Goal: Complete application form: Complete application form

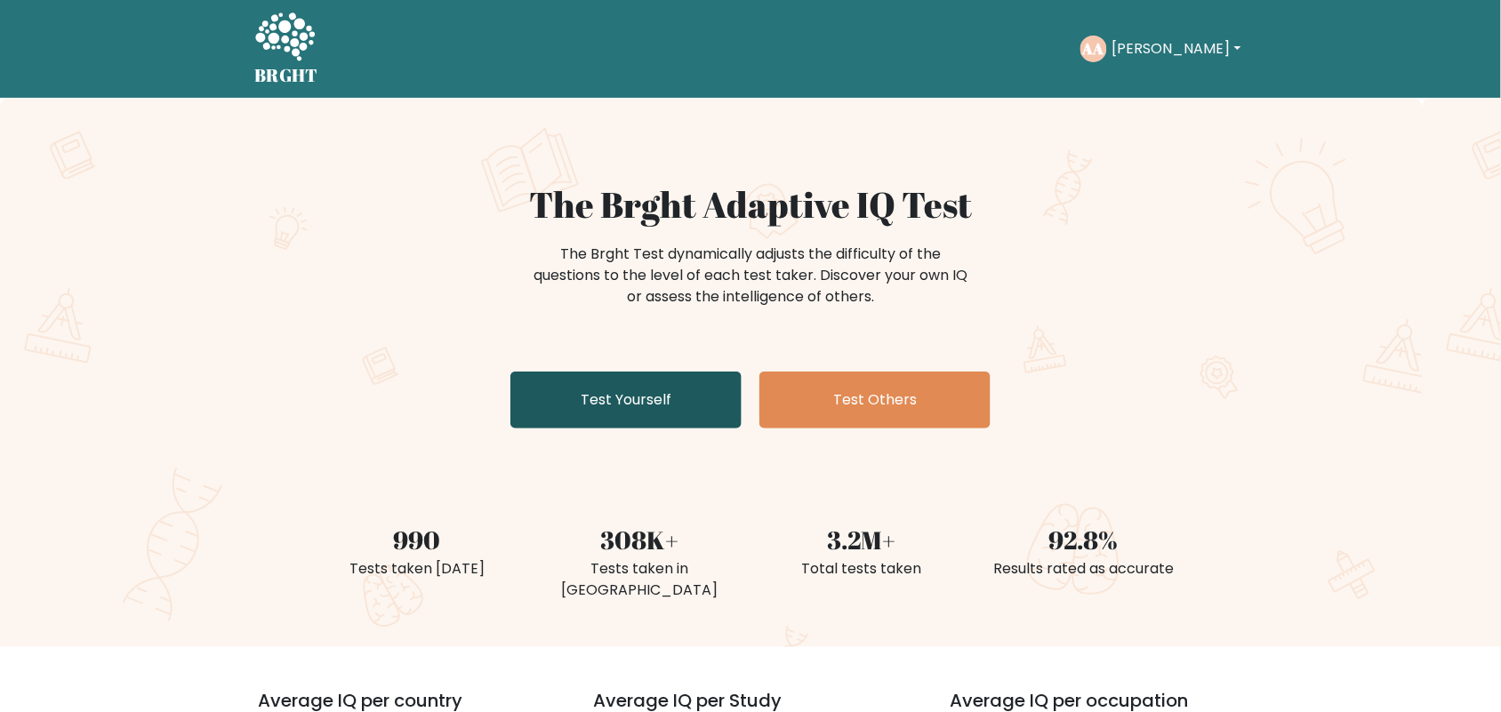
click at [662, 418] on link "Test Yourself" at bounding box center [625, 400] width 231 height 57
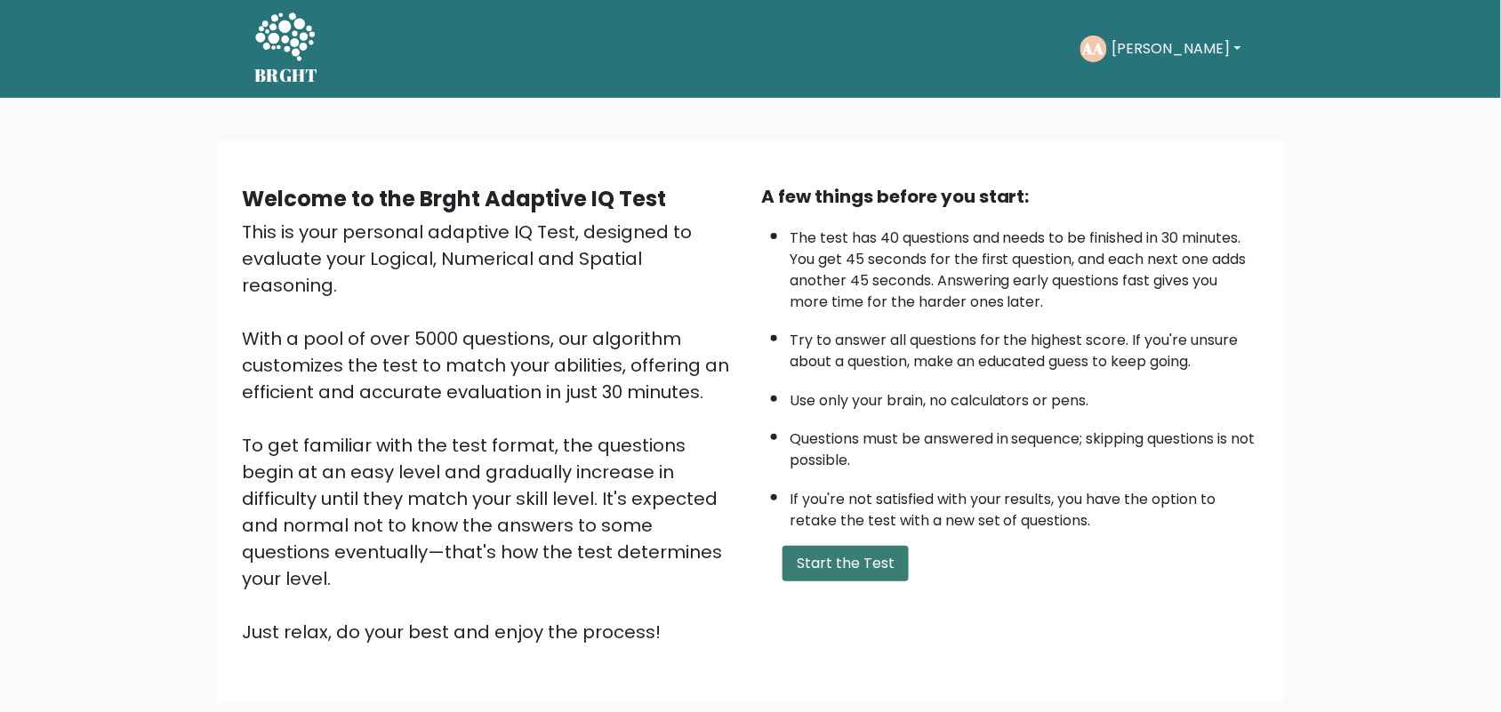
click at [854, 558] on button "Start the Test" at bounding box center [845, 564] width 126 height 36
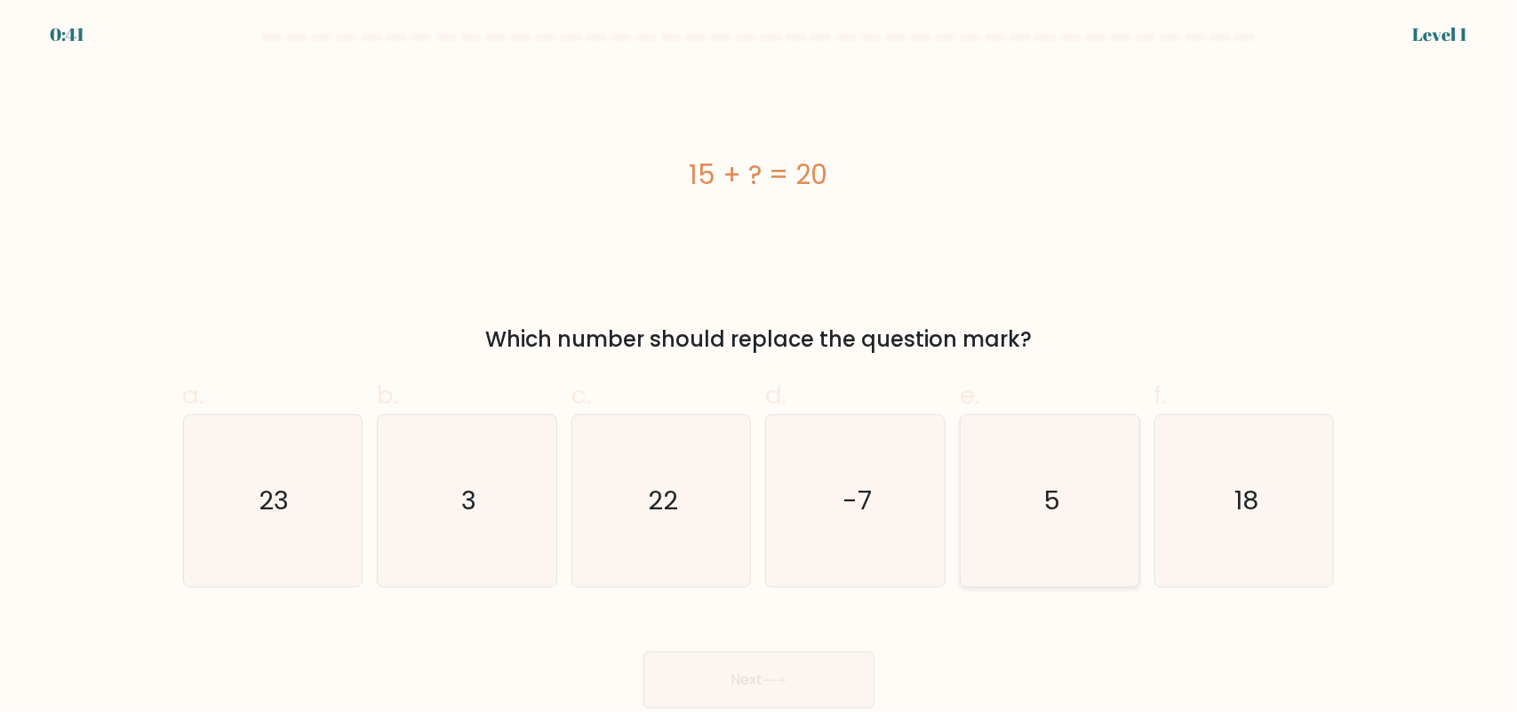
click at [1064, 480] on icon "5" at bounding box center [1051, 501] width 172 height 172
click at [760, 368] on input "e. 5" at bounding box center [759, 362] width 1 height 12
radio input "true"
click at [815, 692] on button "Next" at bounding box center [759, 680] width 231 height 57
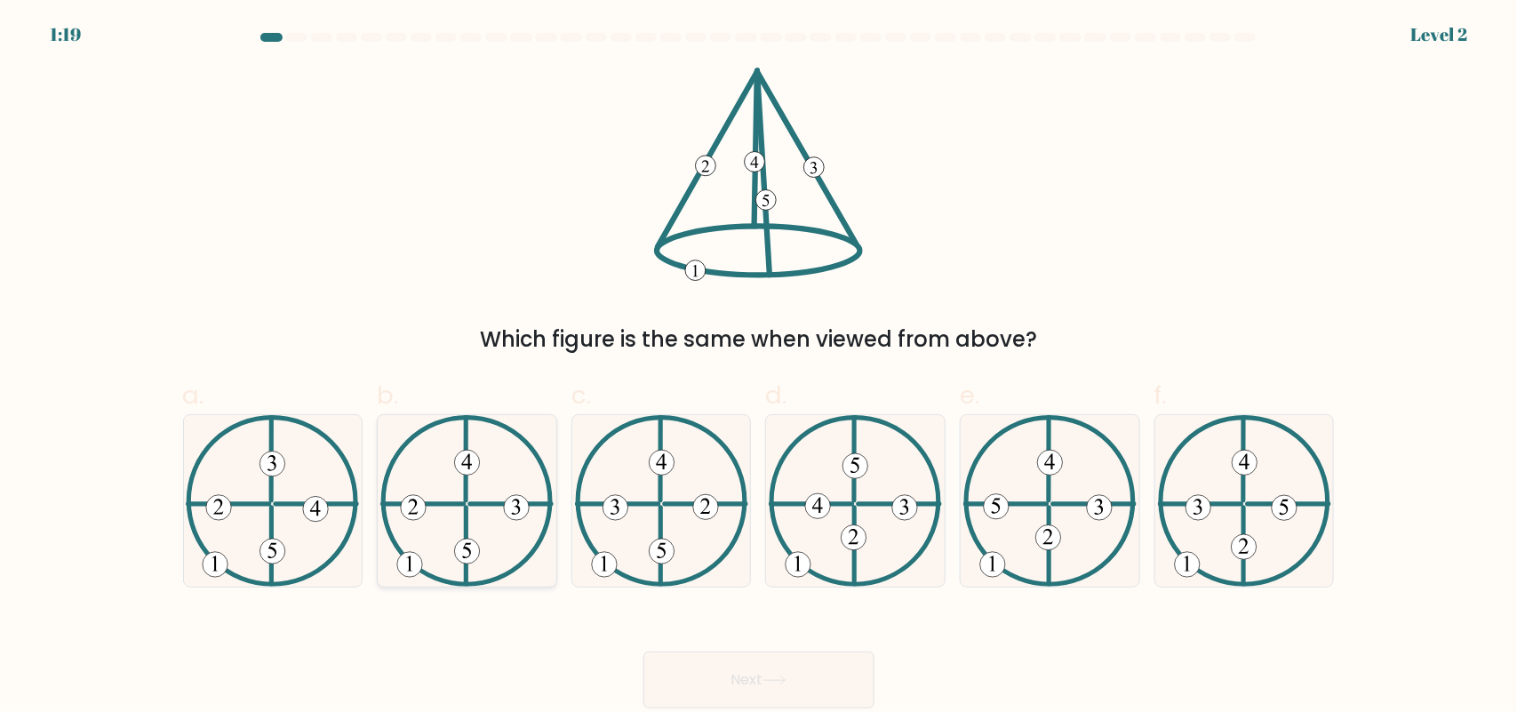
click at [480, 579] on icon at bounding box center [466, 501] width 173 height 172
click at [759, 368] on input "b." at bounding box center [759, 362] width 1 height 12
radio input "true"
click at [758, 683] on button "Next" at bounding box center [759, 680] width 231 height 57
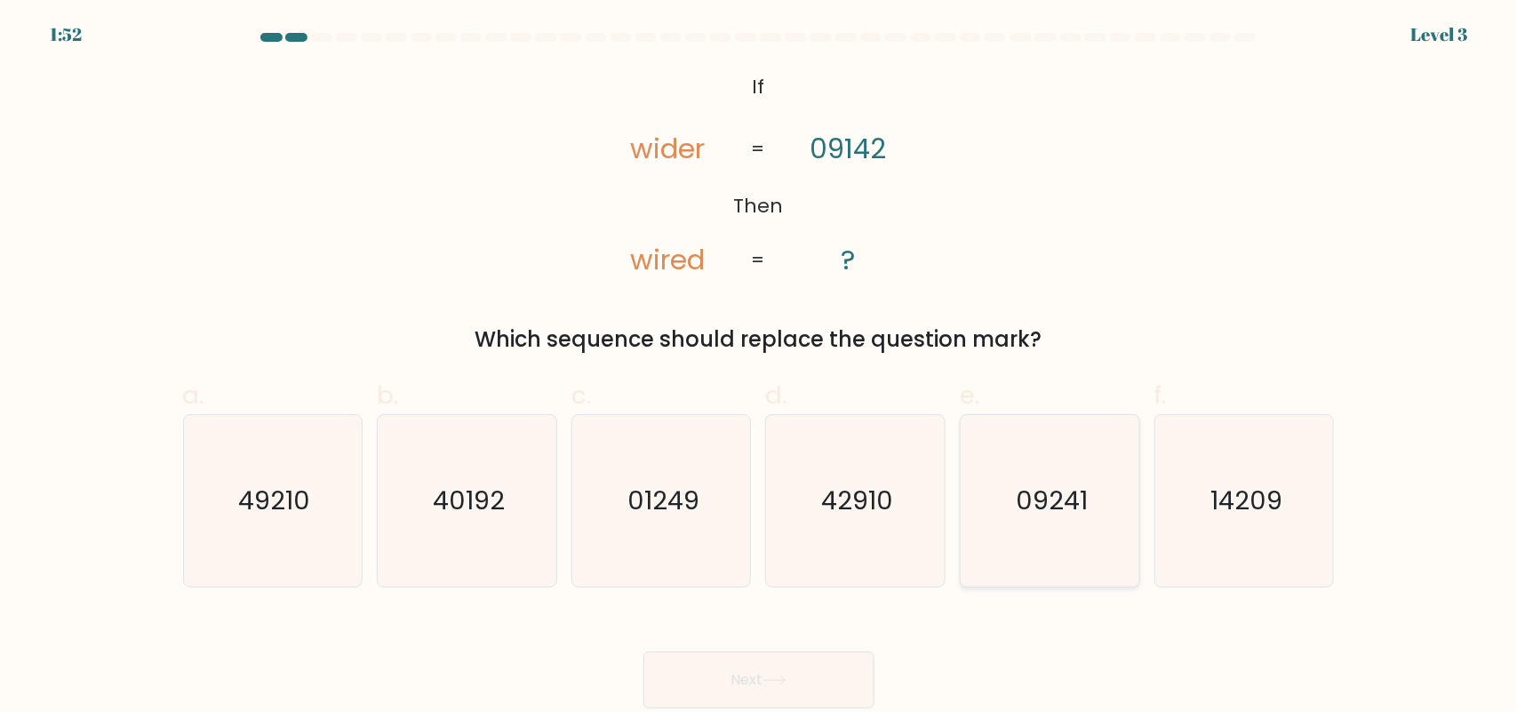
click at [1065, 531] on icon "09241" at bounding box center [1051, 501] width 172 height 172
click at [760, 368] on input "e. 09241" at bounding box center [759, 362] width 1 height 12
radio input "true"
click at [801, 659] on button "Next" at bounding box center [759, 680] width 231 height 57
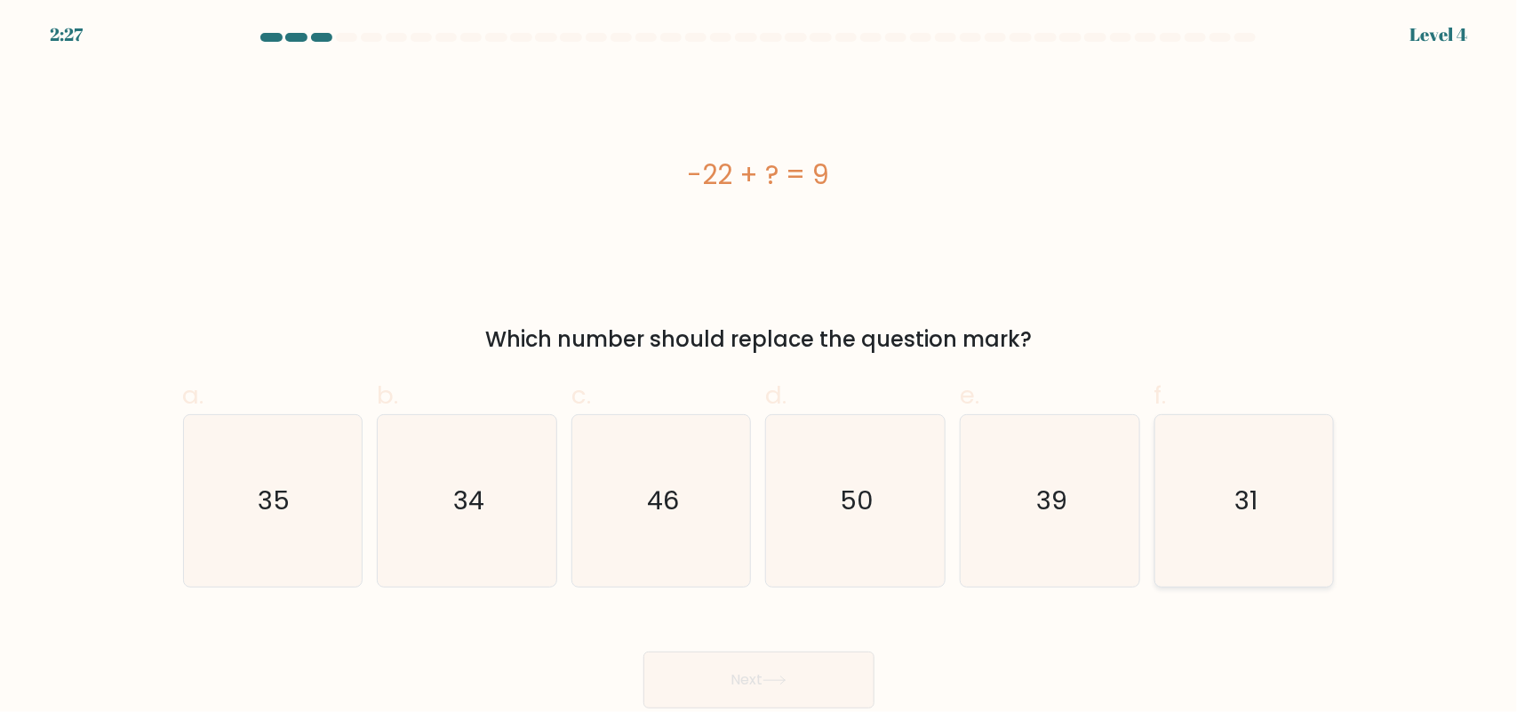
click at [1225, 481] on icon "31" at bounding box center [1245, 501] width 172 height 172
click at [760, 368] on input "f. 31" at bounding box center [759, 362] width 1 height 12
radio input "true"
click at [722, 664] on button "Next" at bounding box center [759, 680] width 231 height 57
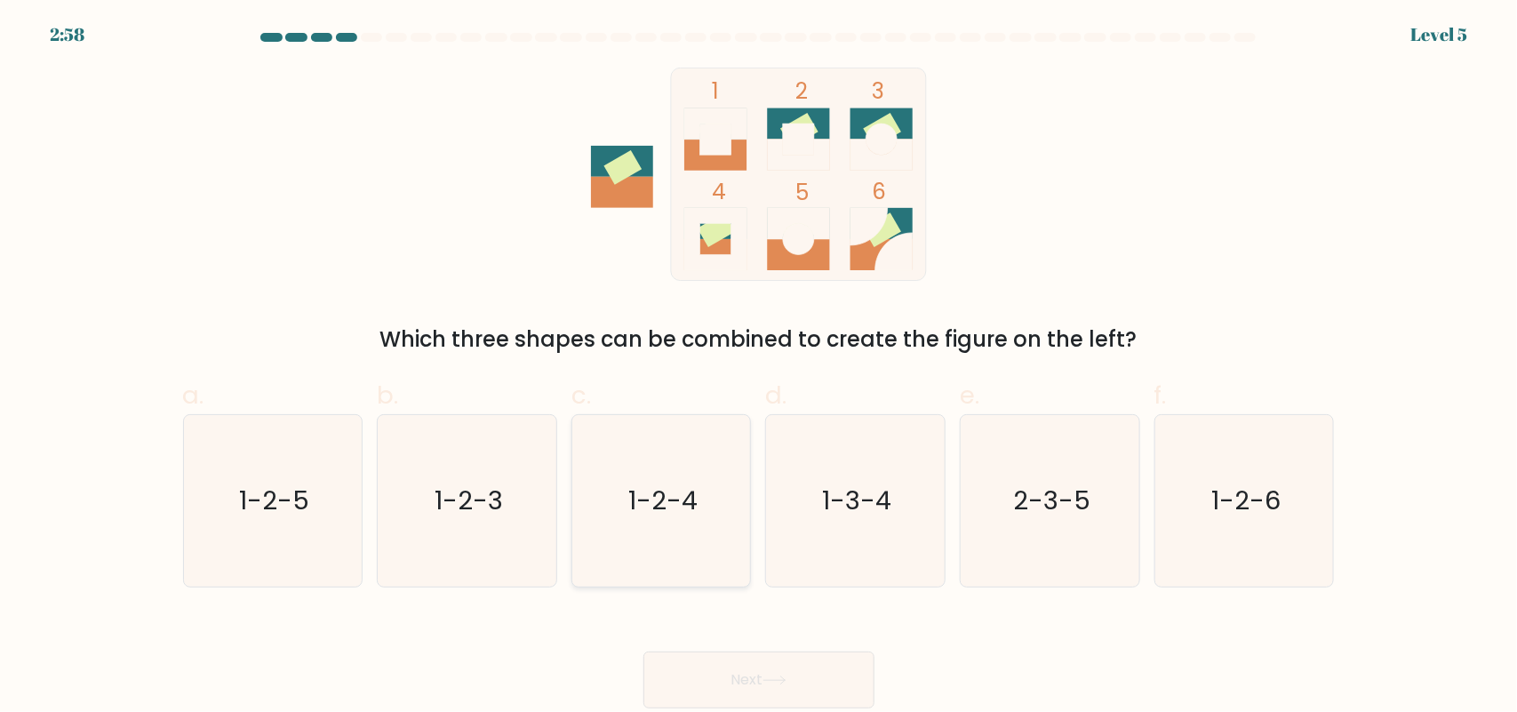
click at [703, 514] on icon "1-2-4" at bounding box center [662, 501] width 172 height 172
click at [759, 368] on input "c. 1-2-4" at bounding box center [759, 362] width 1 height 12
radio input "true"
click at [779, 677] on icon at bounding box center [775, 681] width 24 height 10
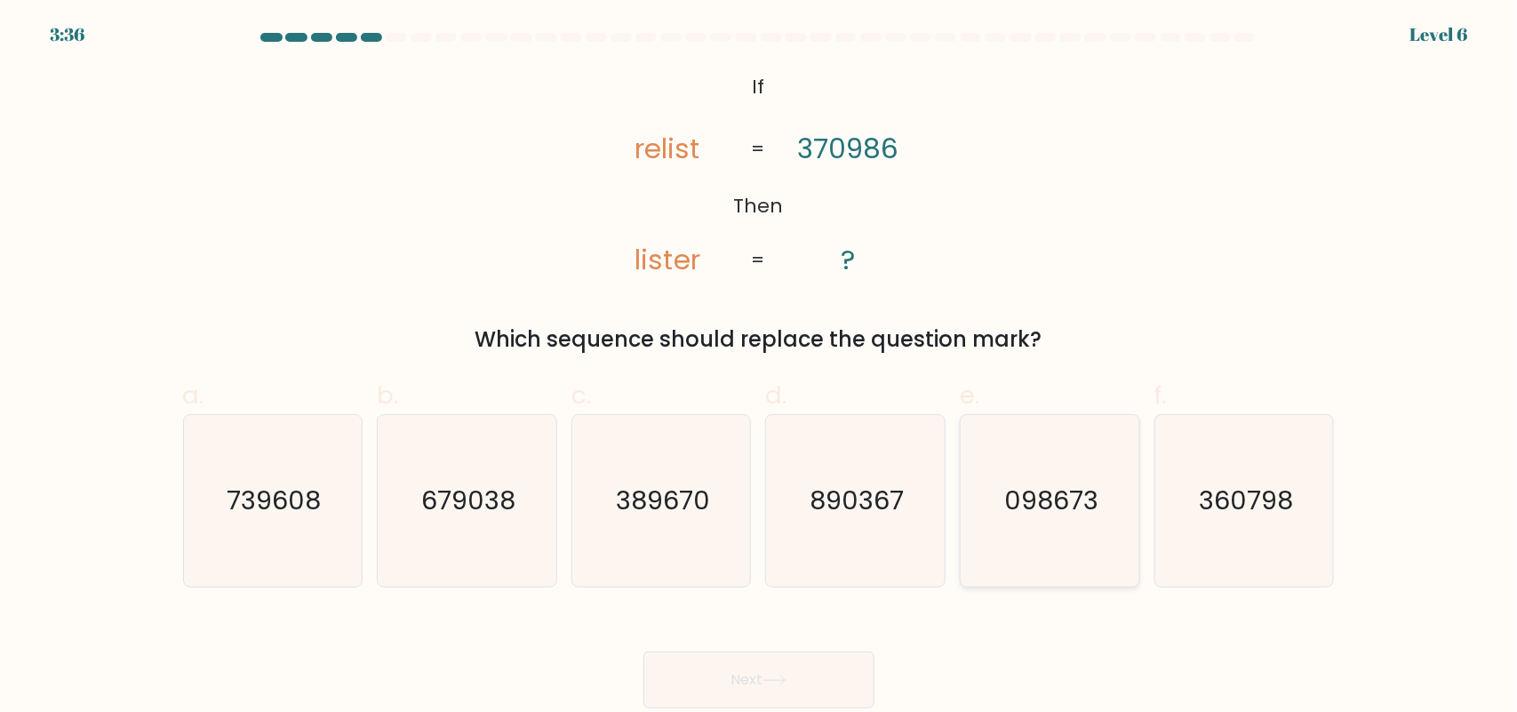
click at [1018, 478] on icon "098673" at bounding box center [1051, 501] width 172 height 172
click at [760, 368] on input "e. 098673" at bounding box center [759, 362] width 1 height 12
radio input "true"
click at [748, 690] on button "Next" at bounding box center [759, 680] width 231 height 57
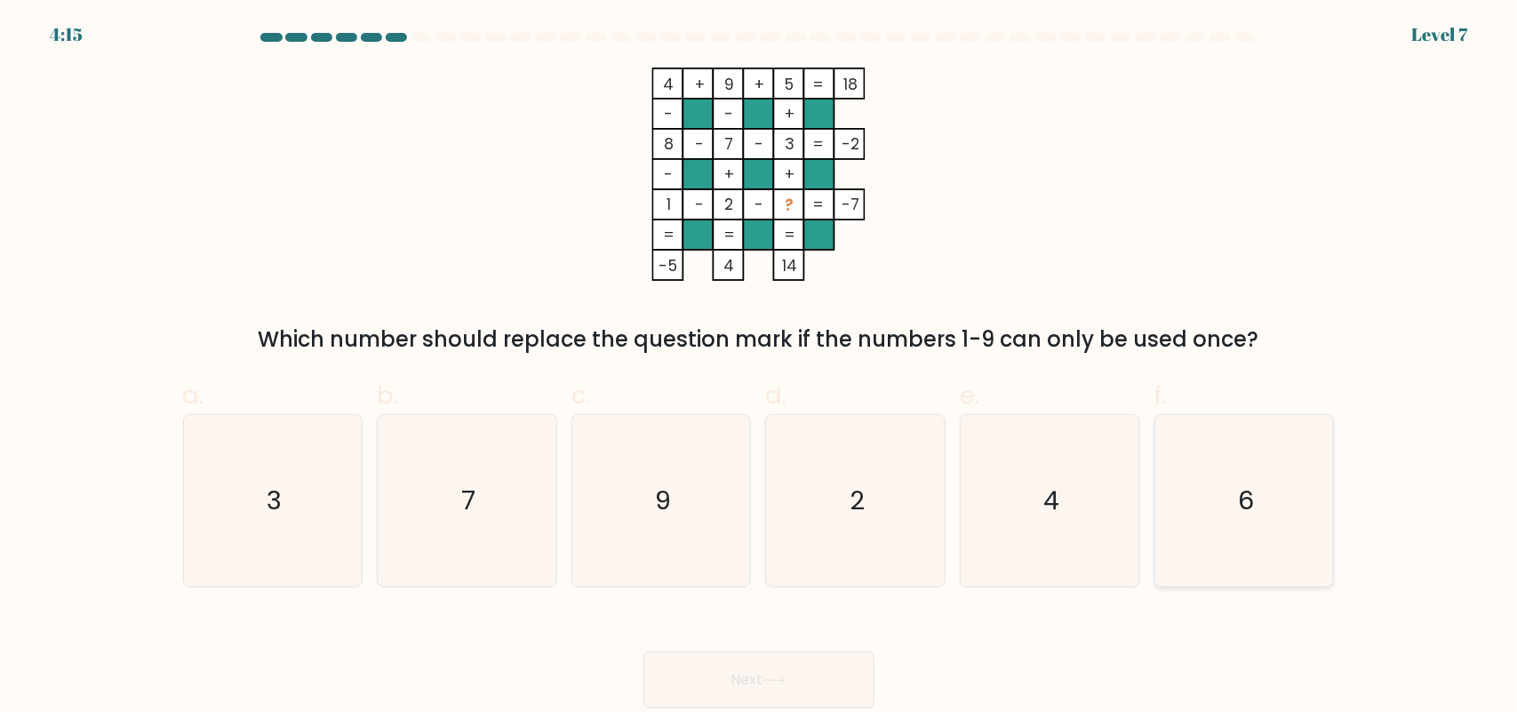
click at [1222, 459] on icon "6" at bounding box center [1245, 501] width 172 height 172
click at [760, 368] on input "f. 6" at bounding box center [759, 362] width 1 height 12
radio input "true"
click at [774, 673] on button "Next" at bounding box center [759, 680] width 231 height 57
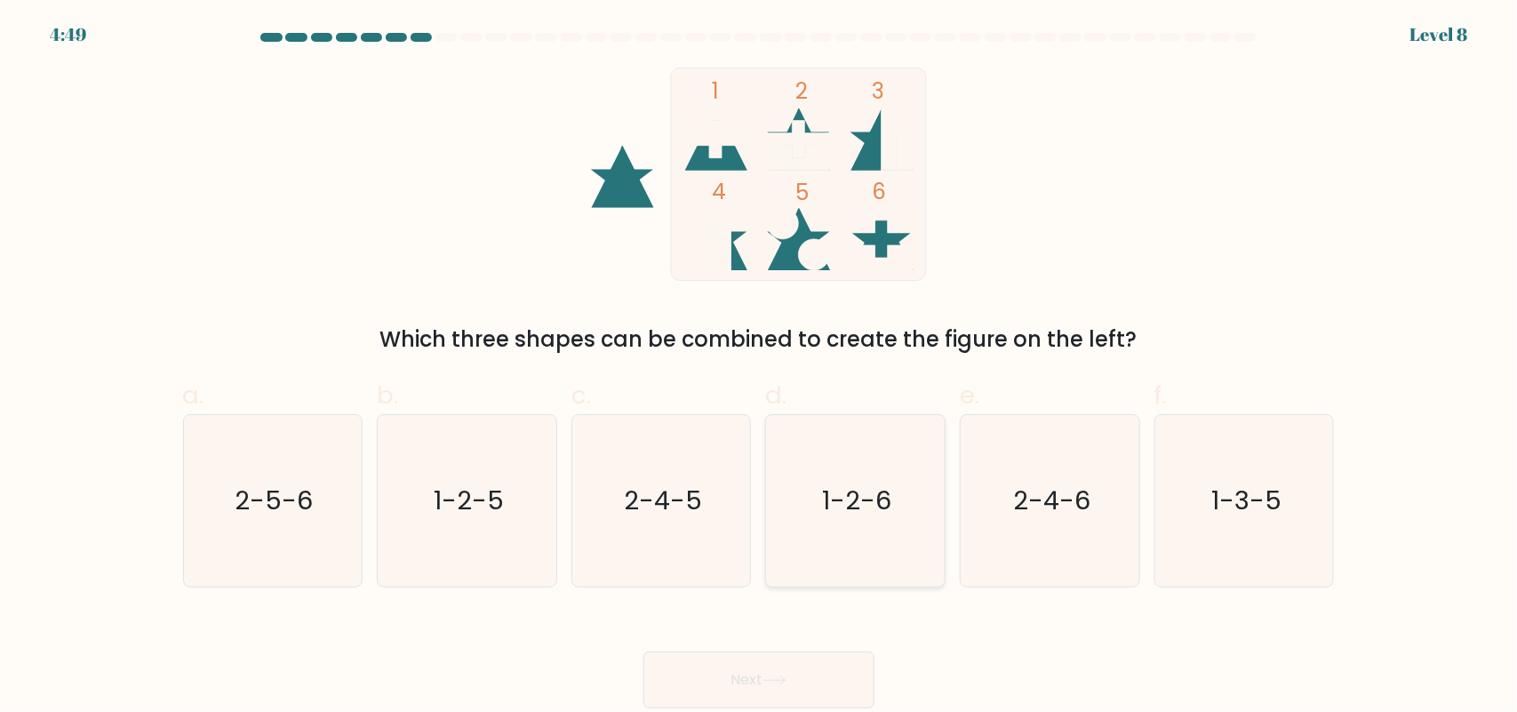
click at [859, 482] on icon "1-2-6" at bounding box center [856, 501] width 172 height 172
click at [760, 368] on input "d. 1-2-6" at bounding box center [759, 362] width 1 height 12
radio input "true"
click at [738, 678] on button "Next" at bounding box center [759, 680] width 231 height 57
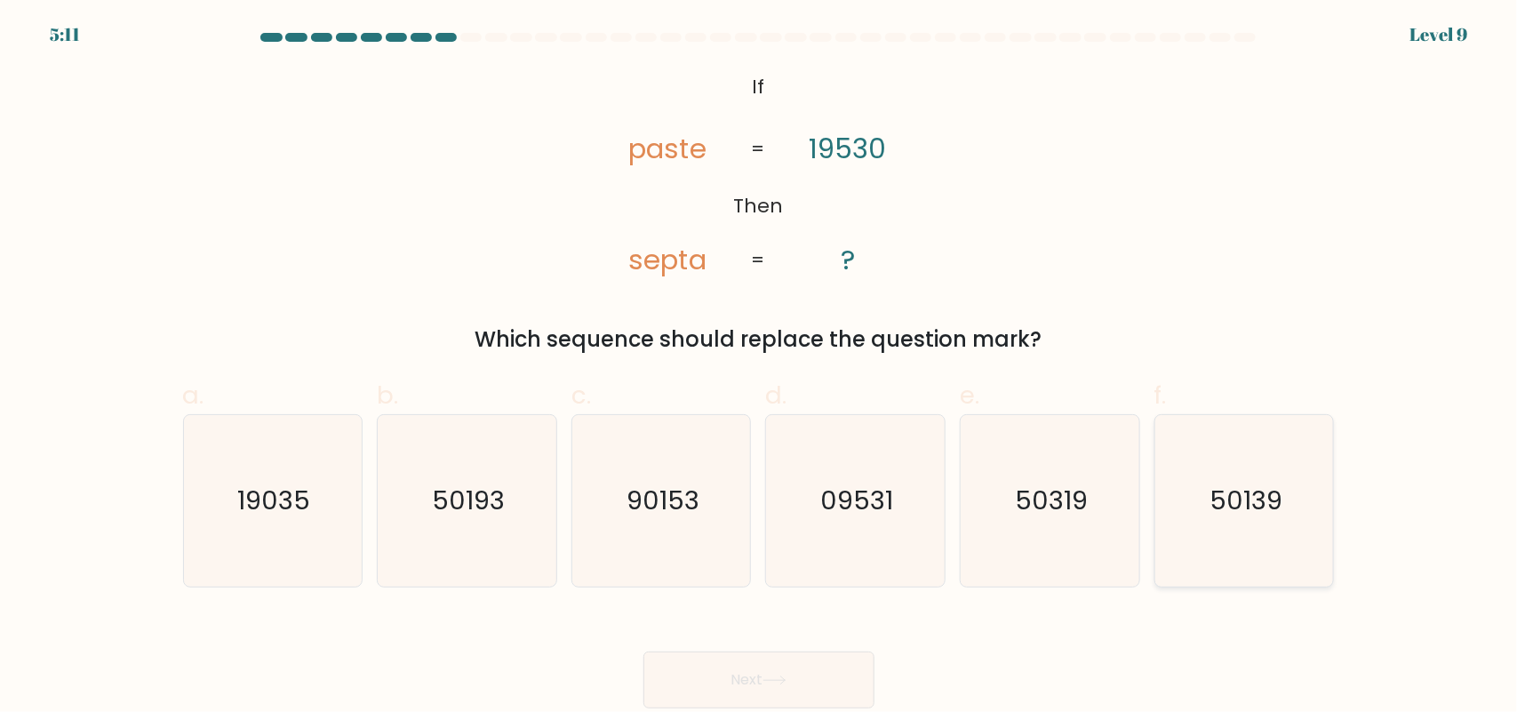
click at [1245, 522] on icon "50139" at bounding box center [1245, 501] width 172 height 172
click at [760, 368] on input "f. 50139" at bounding box center [759, 362] width 1 height 12
radio input "true"
click at [797, 677] on button "Next" at bounding box center [759, 680] width 231 height 57
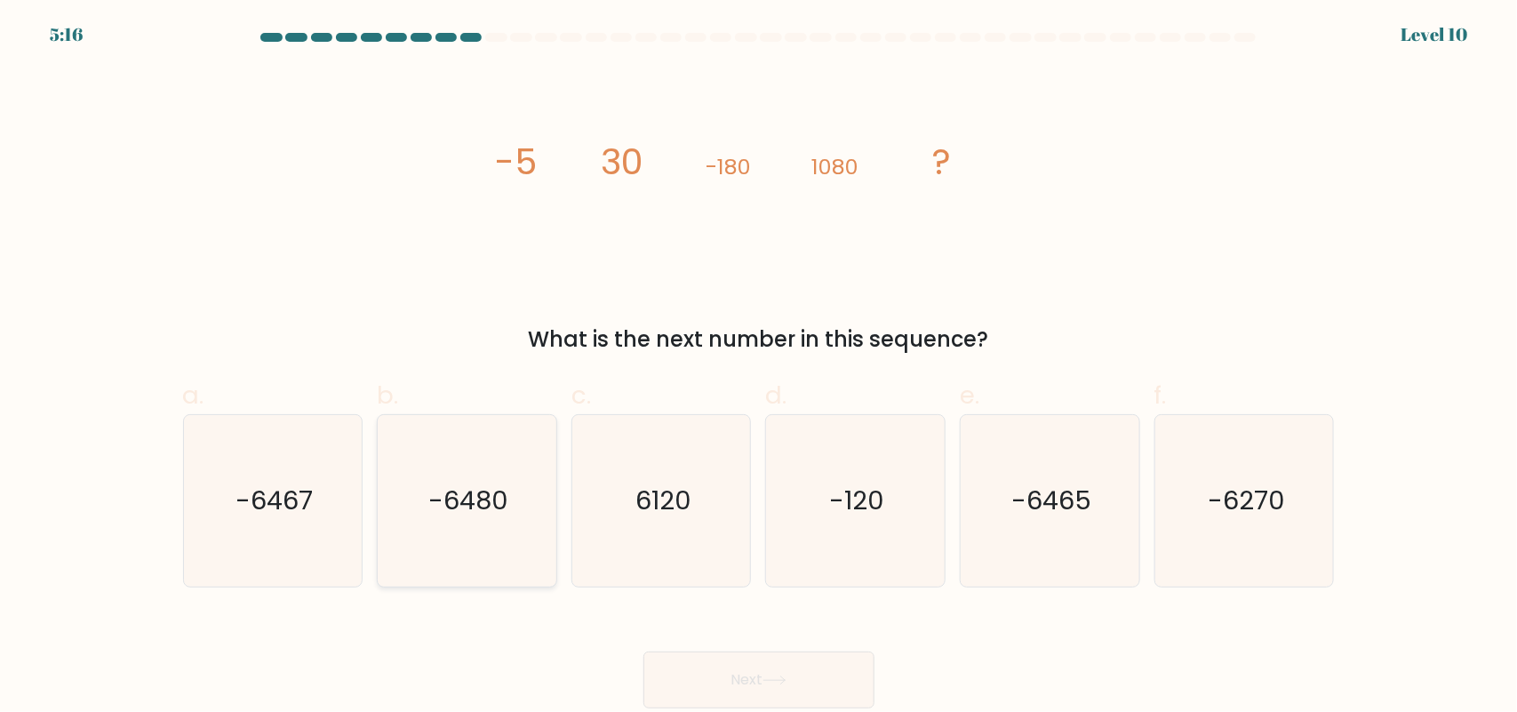
click at [500, 483] on text "-6480" at bounding box center [468, 501] width 80 height 36
click at [759, 368] on input "b. -6480" at bounding box center [759, 362] width 1 height 12
radio input "true"
click at [825, 687] on button "Next" at bounding box center [759, 680] width 231 height 57
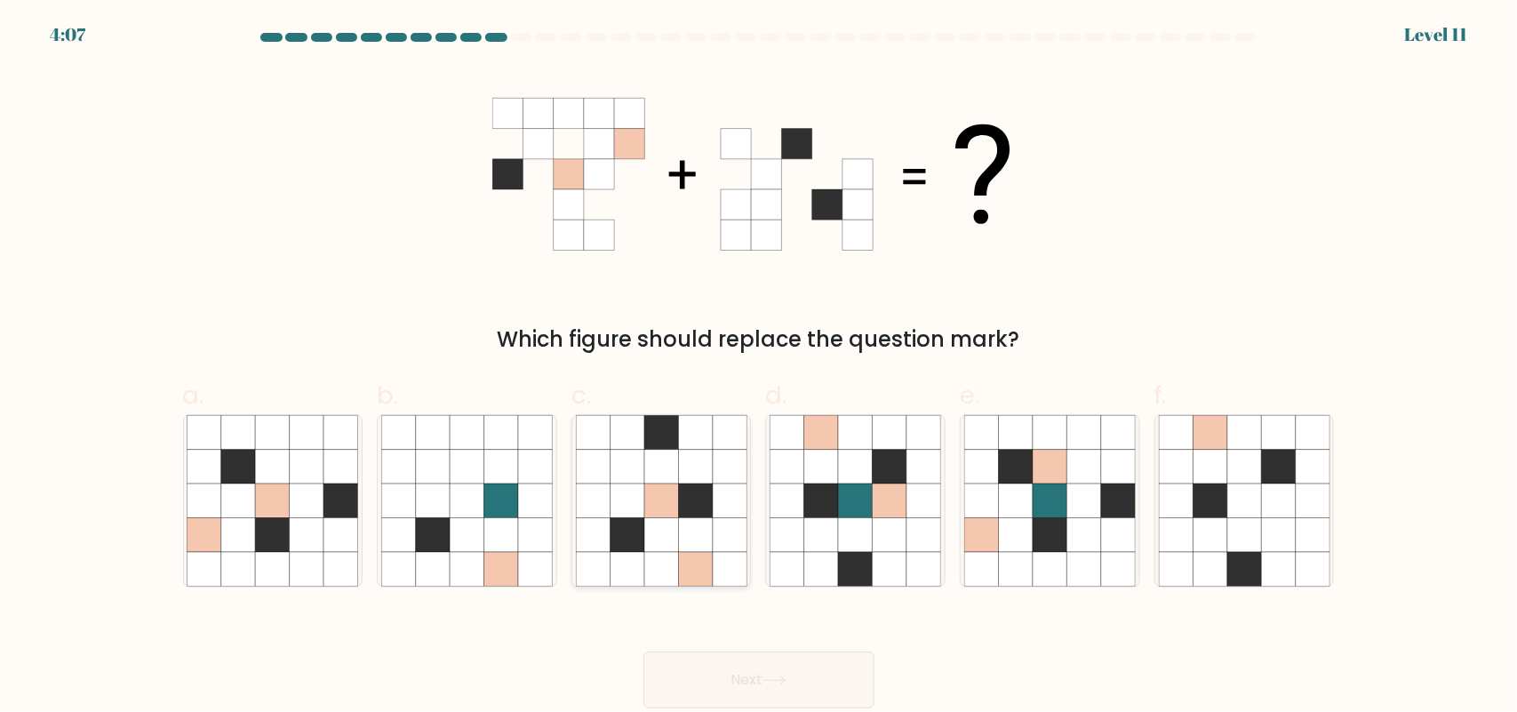
click at [723, 503] on icon at bounding box center [730, 501] width 34 height 34
click at [759, 368] on input "c." at bounding box center [759, 362] width 1 height 12
radio input "true"
click at [717, 681] on button "Next" at bounding box center [759, 680] width 231 height 57
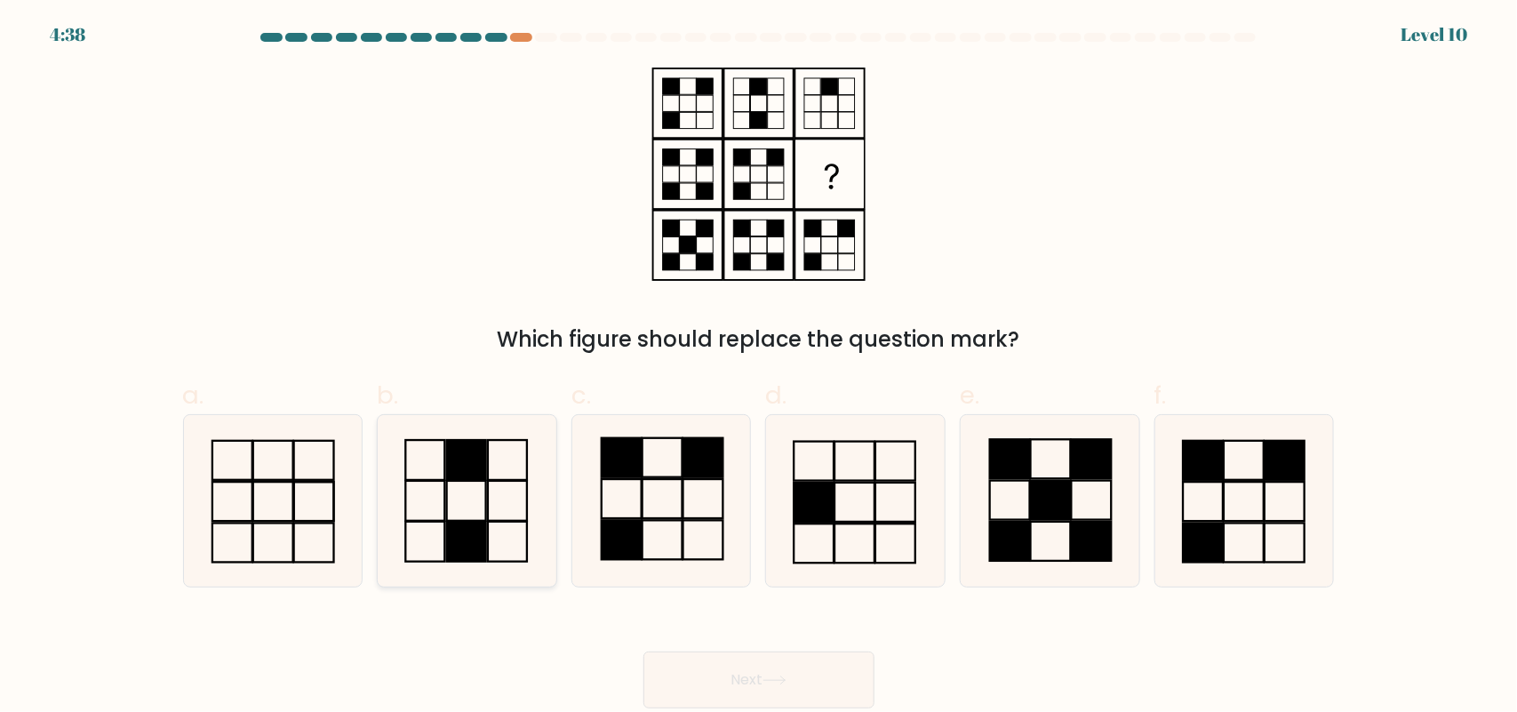
click at [502, 484] on icon at bounding box center [467, 501] width 172 height 172
click at [759, 368] on input "b." at bounding box center [759, 362] width 1 height 12
radio input "true"
click at [669, 671] on button "Next" at bounding box center [759, 680] width 231 height 57
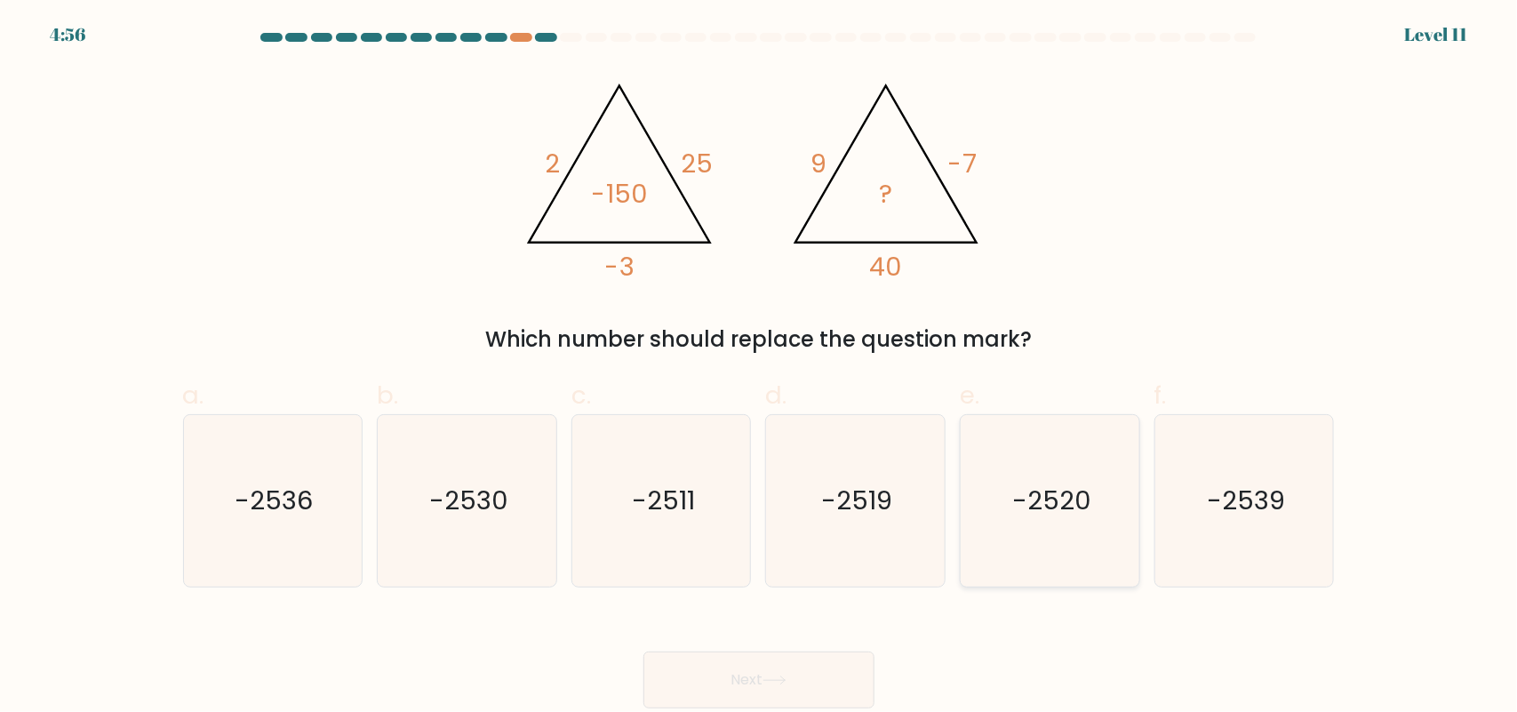
click at [1042, 524] on icon "-2520" at bounding box center [1051, 501] width 172 height 172
click at [760, 368] on input "e. -2520" at bounding box center [759, 362] width 1 height 12
radio input "true"
click at [831, 680] on button "Next" at bounding box center [759, 680] width 231 height 57
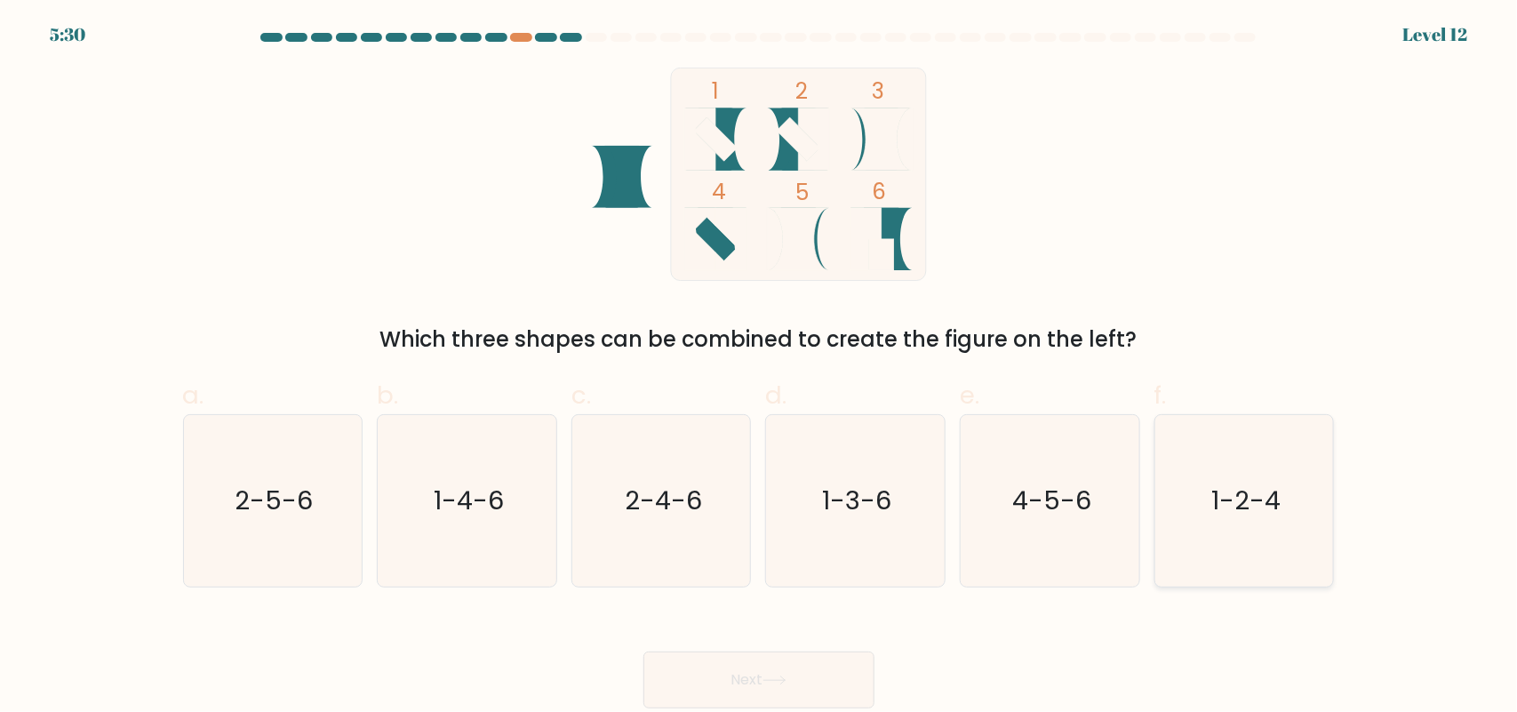
click at [1263, 523] on icon "1-2-4" at bounding box center [1245, 501] width 172 height 172
click at [760, 368] on input "f. 1-2-4" at bounding box center [759, 362] width 1 height 12
radio input "true"
click at [785, 677] on icon at bounding box center [775, 681] width 24 height 10
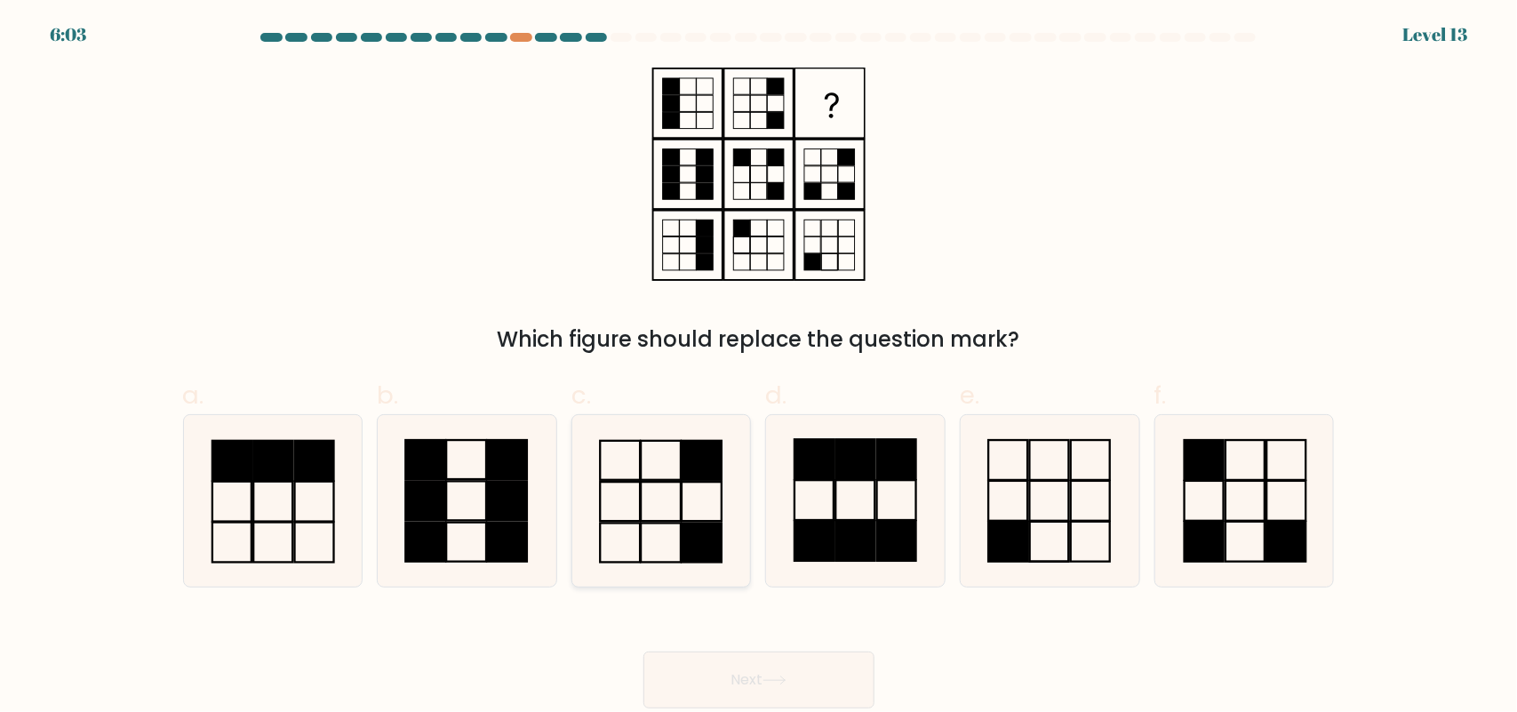
click at [690, 502] on icon at bounding box center [662, 501] width 172 height 172
click at [759, 368] on input "c." at bounding box center [759, 362] width 1 height 12
radio input "true"
click at [712, 674] on button "Next" at bounding box center [759, 680] width 231 height 57
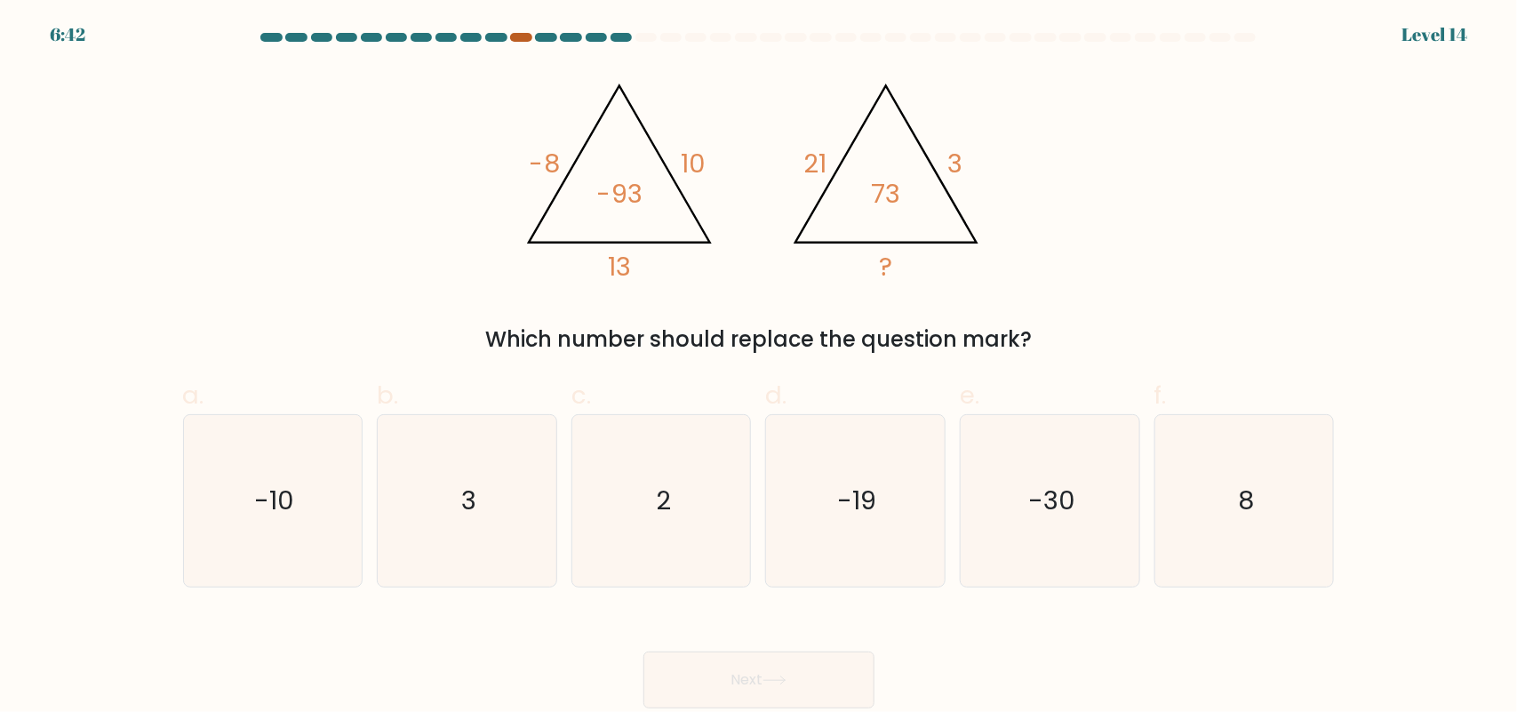
click at [522, 41] on div at bounding box center [520, 37] width 21 height 9
click at [616, 41] on div at bounding box center [621, 37] width 21 height 9
click at [291, 434] on icon "-10" at bounding box center [273, 501] width 172 height 172
click at [759, 368] on input "a. -10" at bounding box center [759, 362] width 1 height 12
radio input "true"
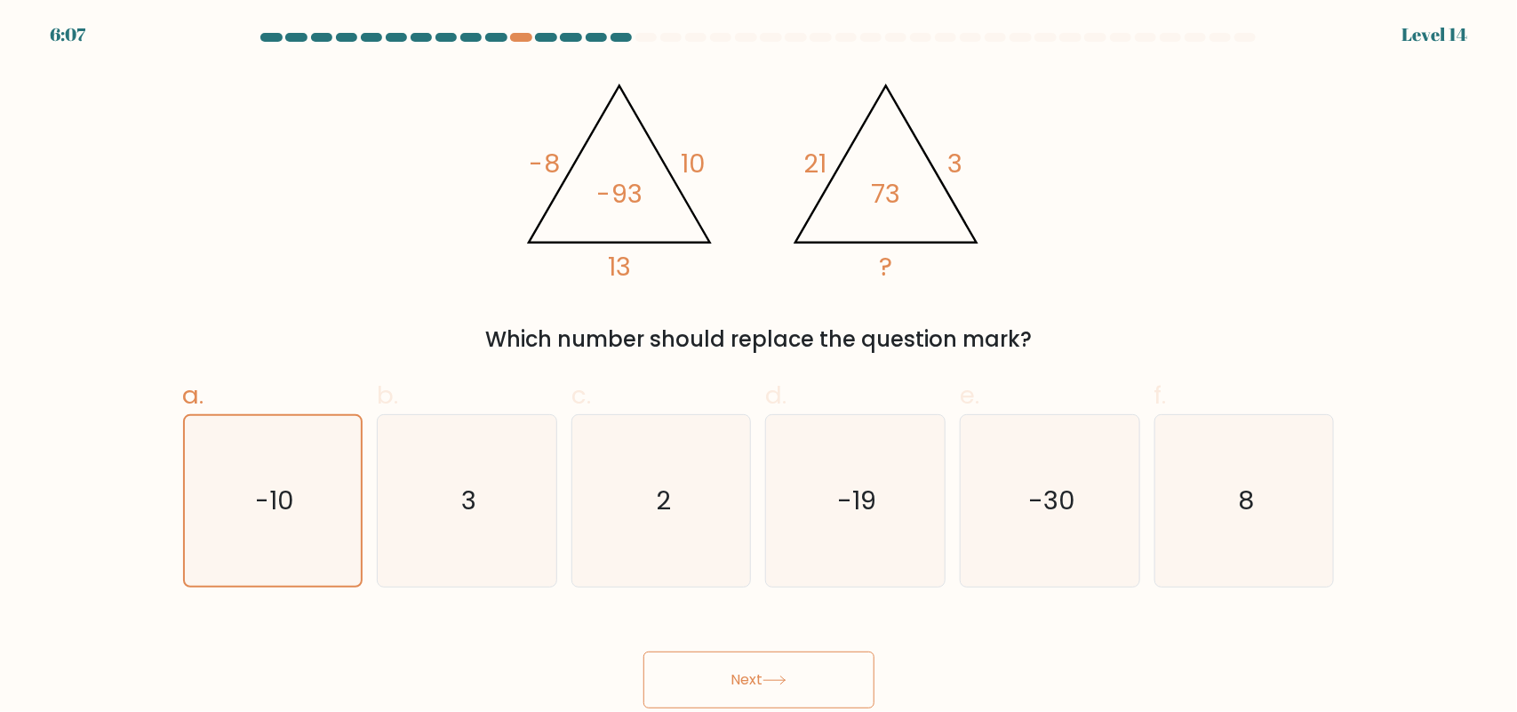
click at [757, 665] on button "Next" at bounding box center [759, 680] width 231 height 57
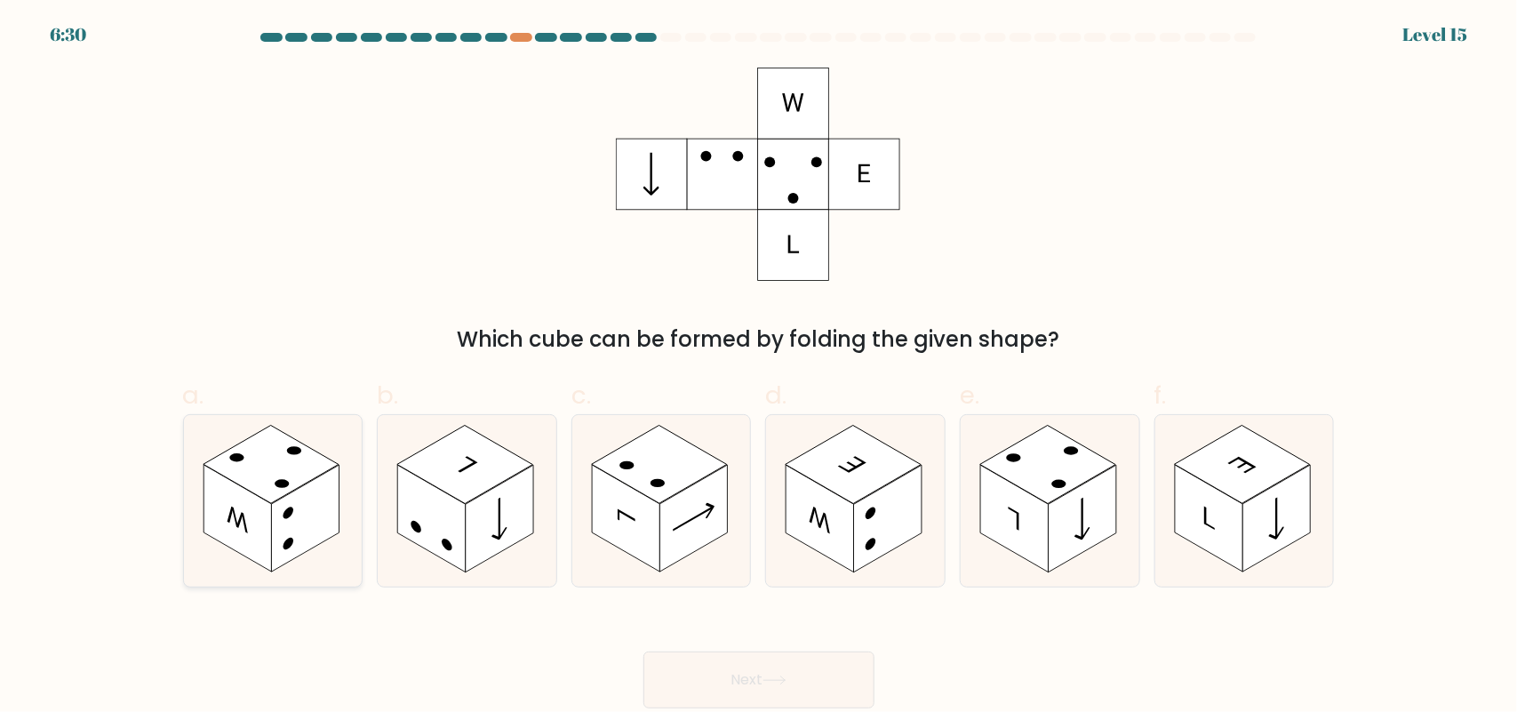
click at [303, 524] on rect at bounding box center [305, 519] width 68 height 108
click at [759, 368] on input "a." at bounding box center [759, 362] width 1 height 12
radio input "true"
click at [743, 689] on button "Next" at bounding box center [759, 680] width 231 height 57
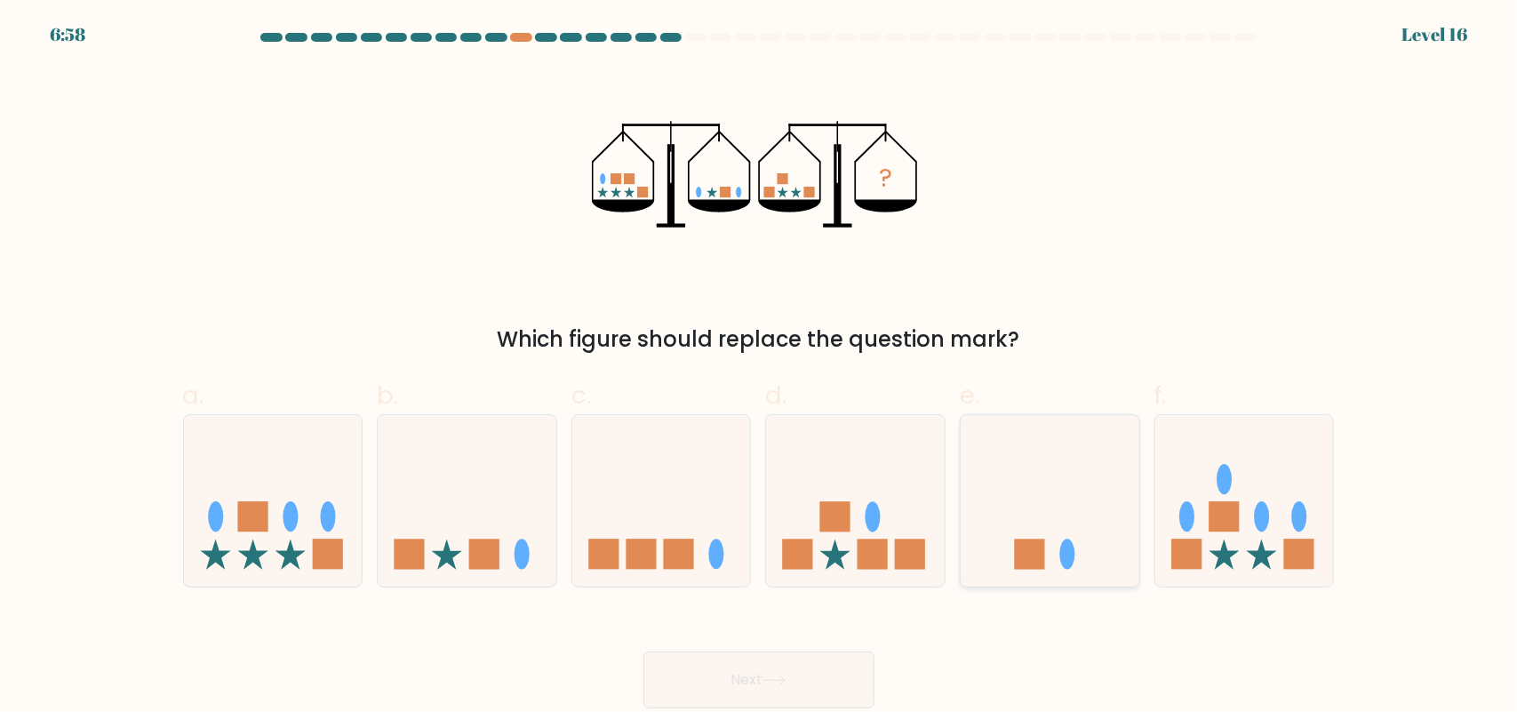
click at [1069, 485] on icon at bounding box center [1050, 501] width 179 height 148
click at [760, 368] on input "e." at bounding box center [759, 362] width 1 height 12
radio input "true"
click at [823, 685] on button "Next" at bounding box center [759, 680] width 231 height 57
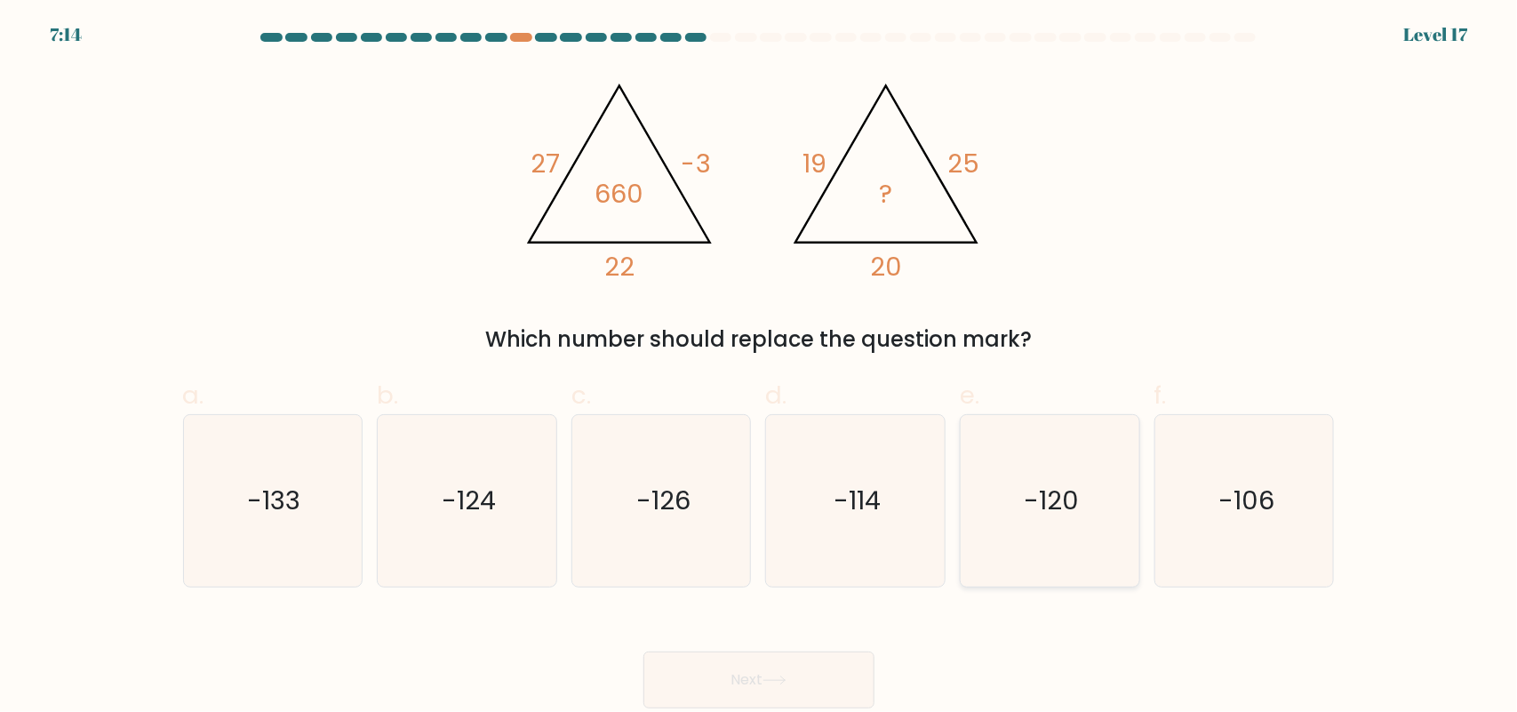
click at [1117, 567] on icon "-120" at bounding box center [1051, 501] width 172 height 172
click at [760, 368] on input "e. -120" at bounding box center [759, 362] width 1 height 12
radio input "true"
click at [705, 677] on button "Next" at bounding box center [759, 680] width 231 height 57
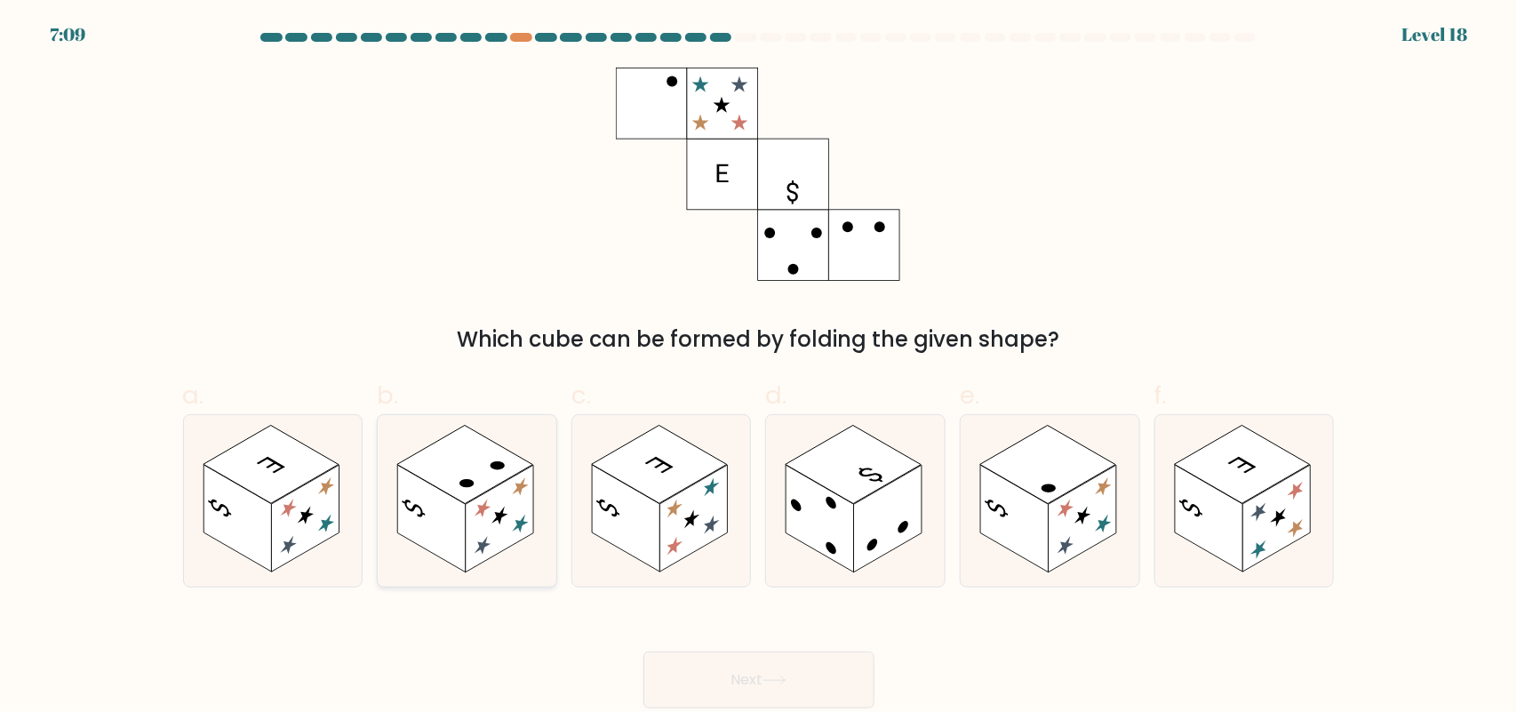
click at [496, 542] on rect at bounding box center [500, 519] width 68 height 108
click at [759, 368] on input "b." at bounding box center [759, 362] width 1 height 12
radio input "true"
click at [766, 668] on button "Next" at bounding box center [759, 680] width 231 height 57
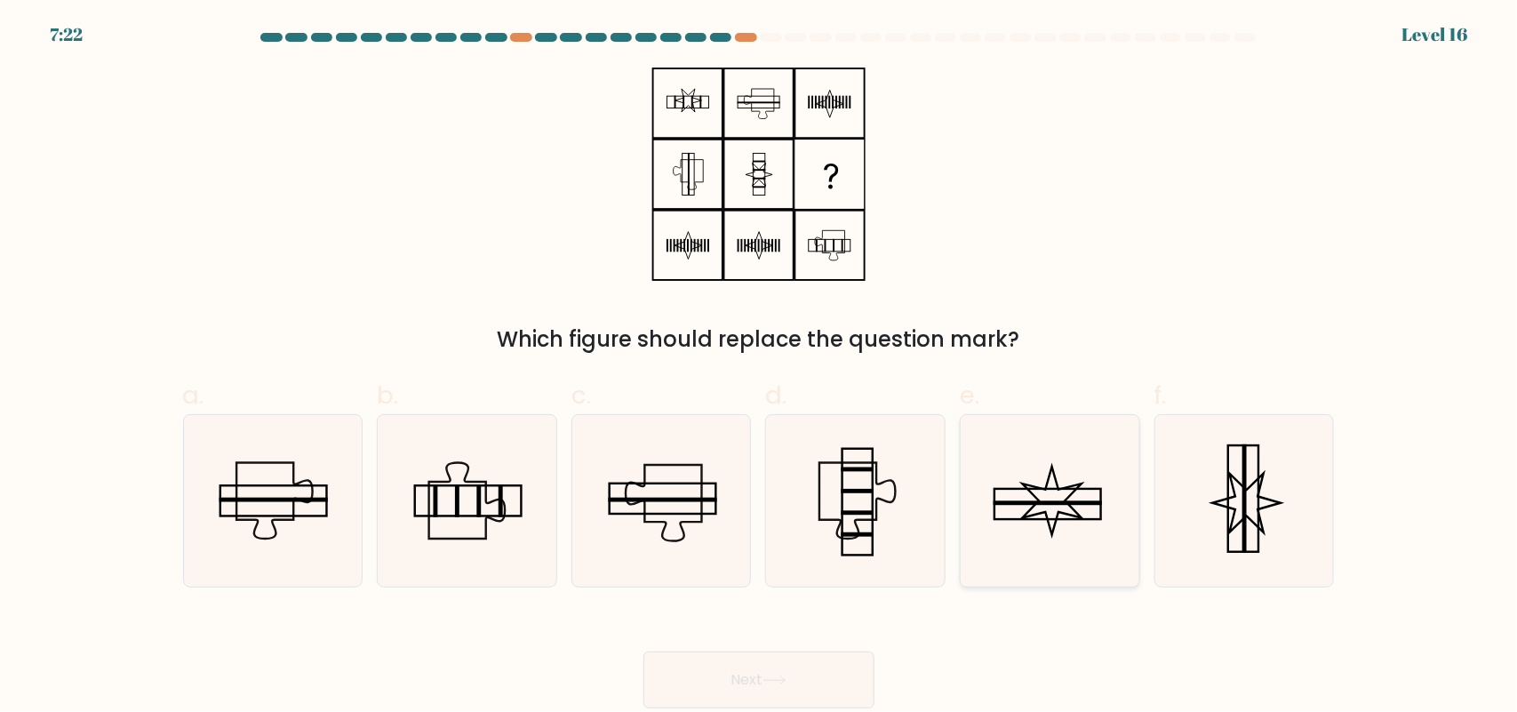
click at [1069, 471] on icon at bounding box center [1051, 501] width 172 height 172
click at [760, 368] on input "e." at bounding box center [759, 362] width 1 height 12
radio input "true"
click at [802, 686] on button "Next" at bounding box center [759, 680] width 231 height 57
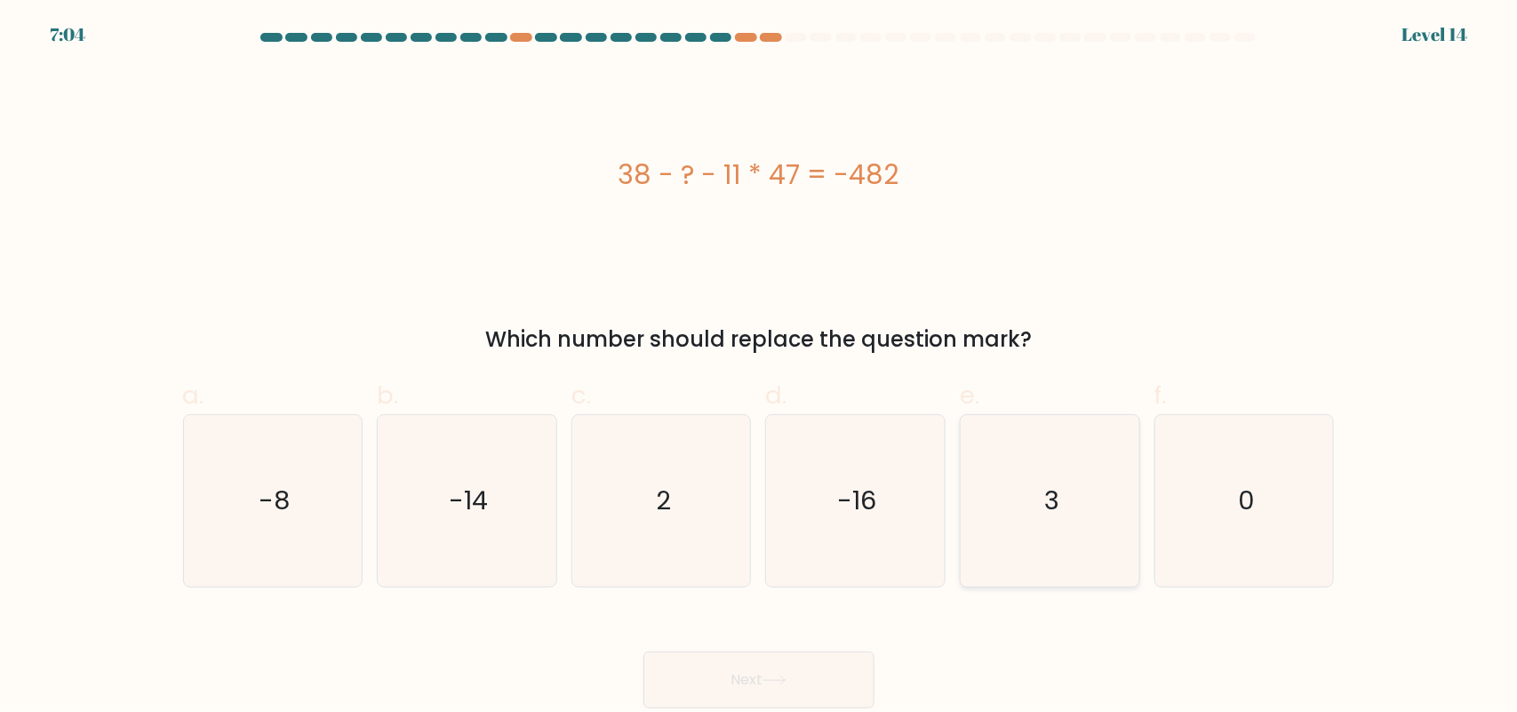
click at [1037, 423] on icon "3" at bounding box center [1051, 501] width 172 height 172
click at [760, 368] on input "e. 3" at bounding box center [759, 362] width 1 height 12
radio input "true"
click at [833, 678] on button "Next" at bounding box center [759, 680] width 231 height 57
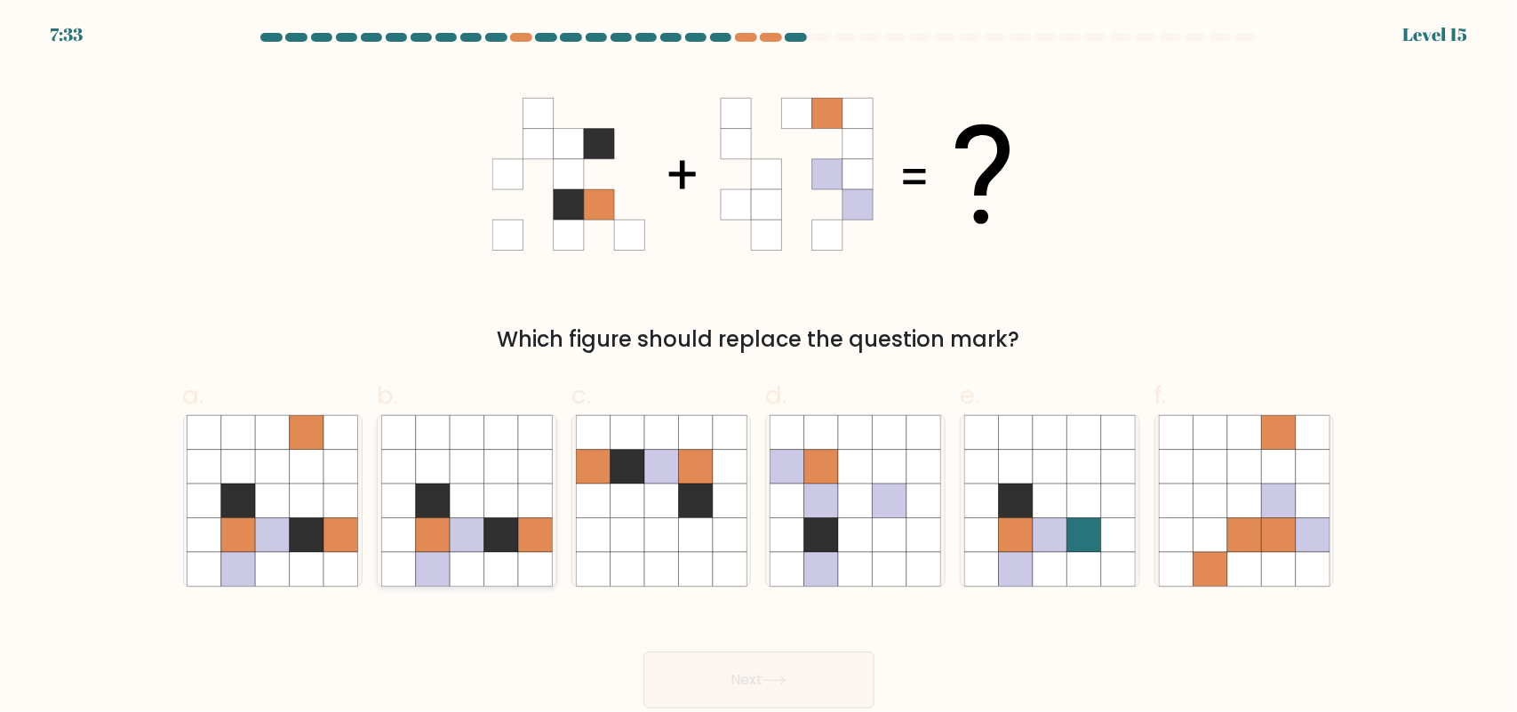
click at [468, 525] on icon at bounding box center [467, 534] width 34 height 34
click at [759, 368] on input "b." at bounding box center [759, 362] width 1 height 12
radio input "true"
click at [752, 661] on button "Next" at bounding box center [759, 680] width 231 height 57
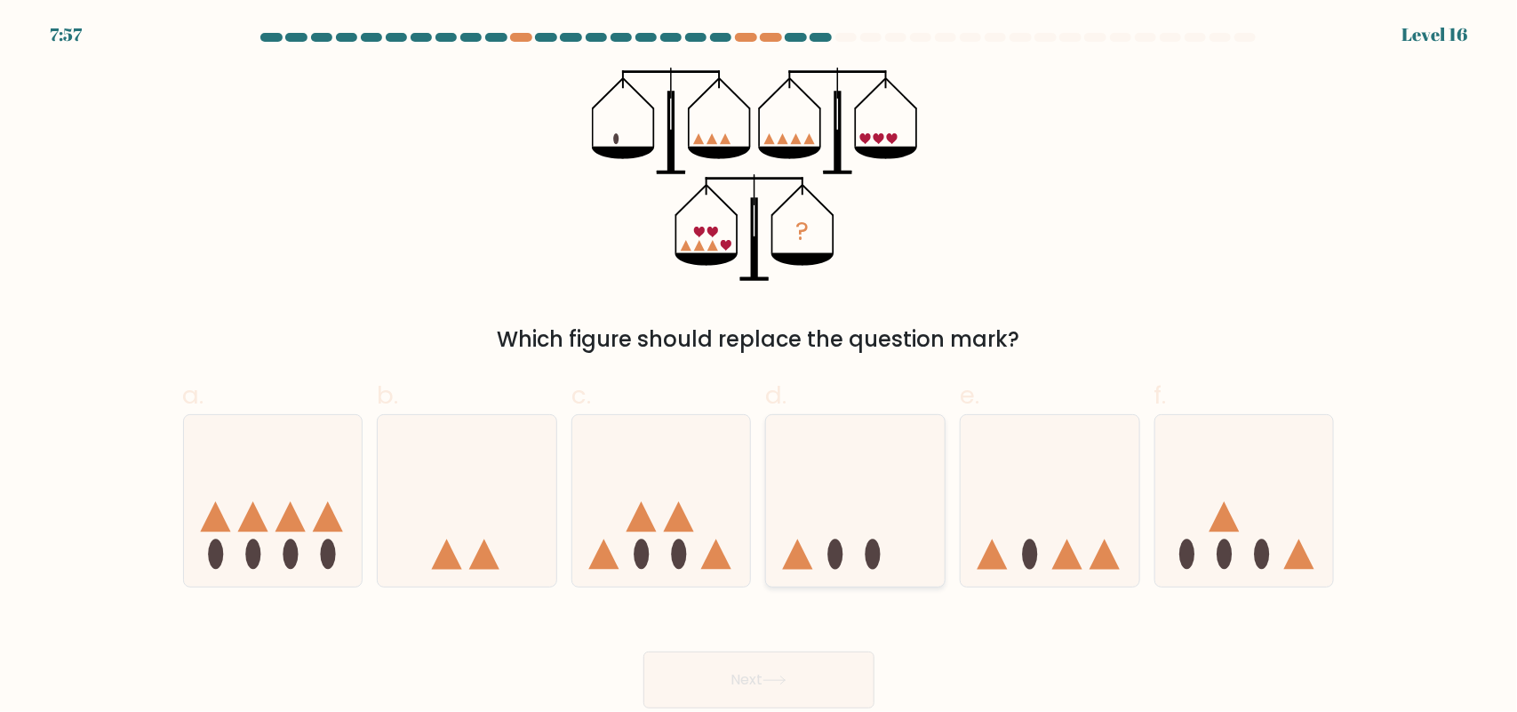
click at [889, 476] on icon at bounding box center [855, 501] width 179 height 148
click at [760, 368] on input "d." at bounding box center [759, 362] width 1 height 12
radio input "true"
click at [816, 686] on button "Next" at bounding box center [759, 680] width 231 height 57
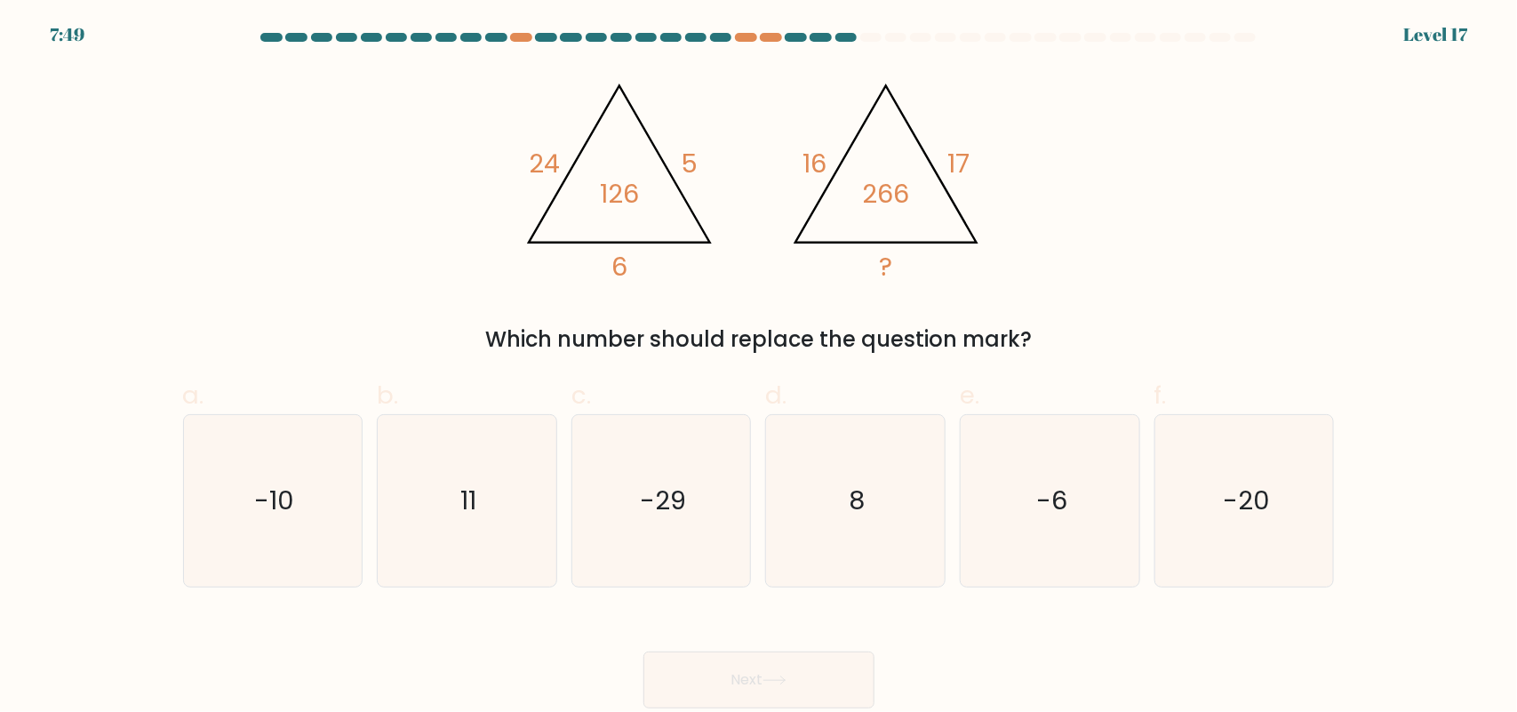
click at [789, 674] on button "Next" at bounding box center [759, 680] width 231 height 57
click at [1062, 514] on text "-6" at bounding box center [1052, 501] width 31 height 36
click at [760, 368] on input "e. -6" at bounding box center [759, 362] width 1 height 12
radio input "true"
click at [838, 673] on button "Next" at bounding box center [759, 680] width 231 height 57
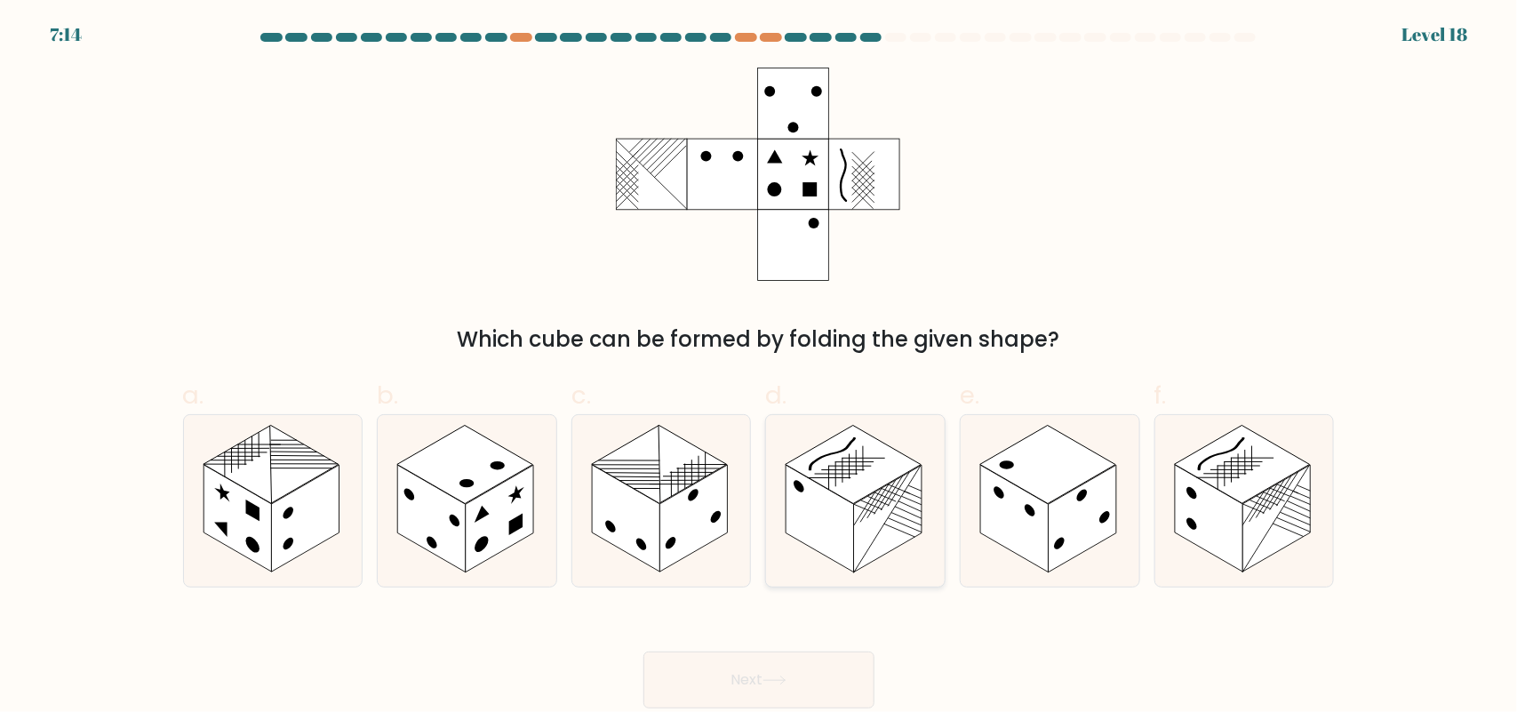
click at [907, 500] on rect at bounding box center [888, 519] width 68 height 108
click at [760, 368] on input "d." at bounding box center [759, 362] width 1 height 12
radio input "true"
click at [824, 662] on button "Next" at bounding box center [759, 680] width 231 height 57
click at [788, 664] on button "Next" at bounding box center [759, 680] width 231 height 57
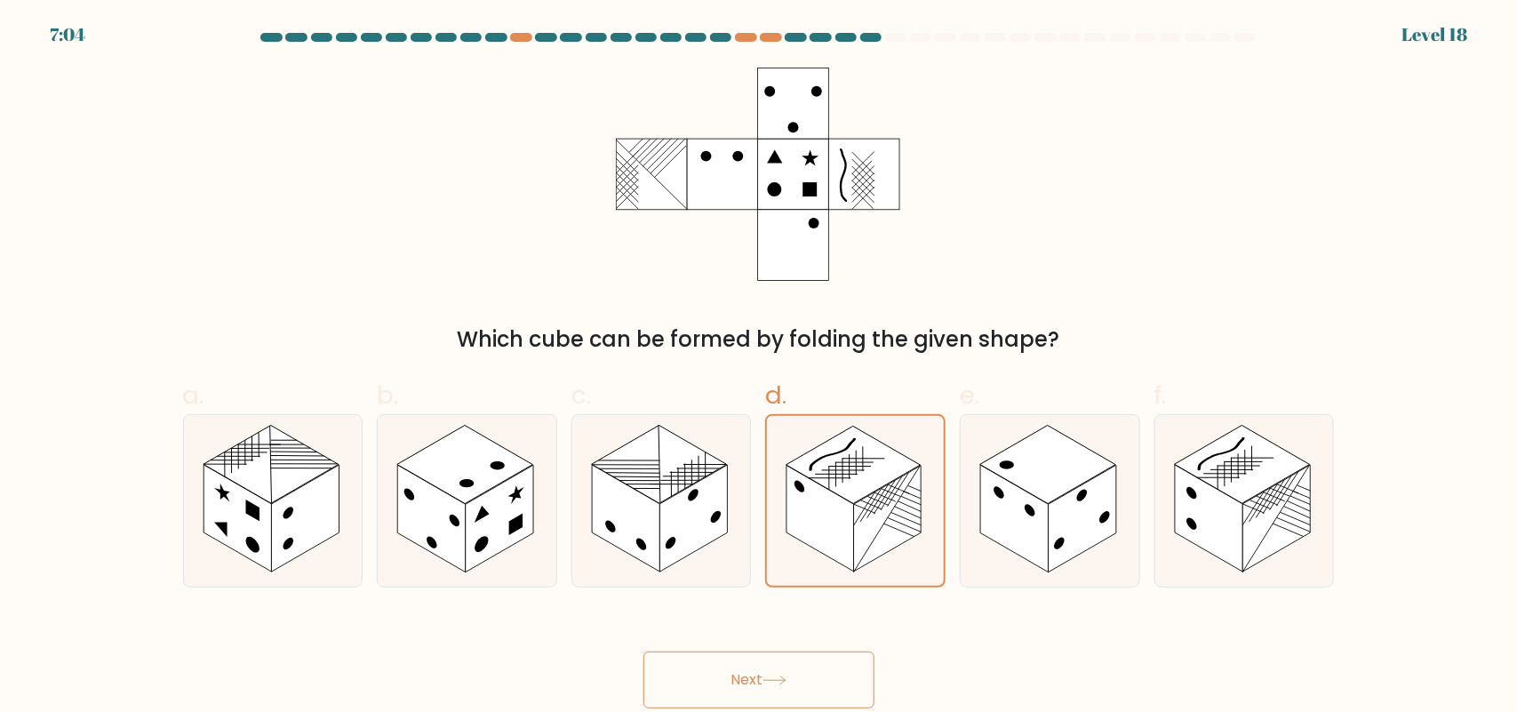
click at [736, 680] on button "Next" at bounding box center [759, 680] width 231 height 57
click at [740, 680] on button "Next" at bounding box center [759, 680] width 231 height 57
click at [753, 671] on button "Next" at bounding box center [759, 680] width 231 height 57
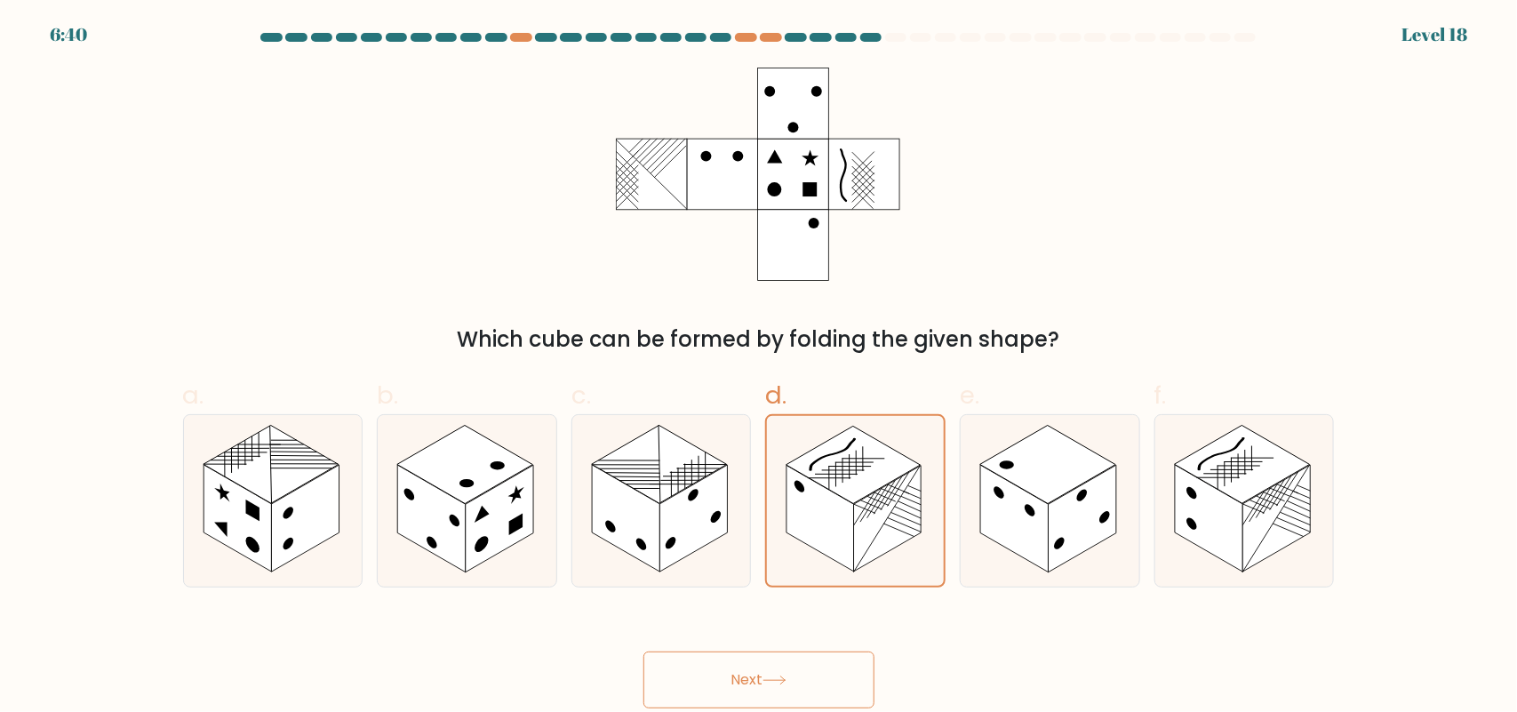
click at [753, 671] on button "Next" at bounding box center [759, 680] width 231 height 57
click at [873, 523] on rect at bounding box center [888, 518] width 68 height 106
click at [760, 368] on input "d." at bounding box center [759, 362] width 1 height 12
click at [821, 693] on button "Next" at bounding box center [759, 680] width 231 height 57
click at [749, 690] on button "Next" at bounding box center [759, 680] width 231 height 57
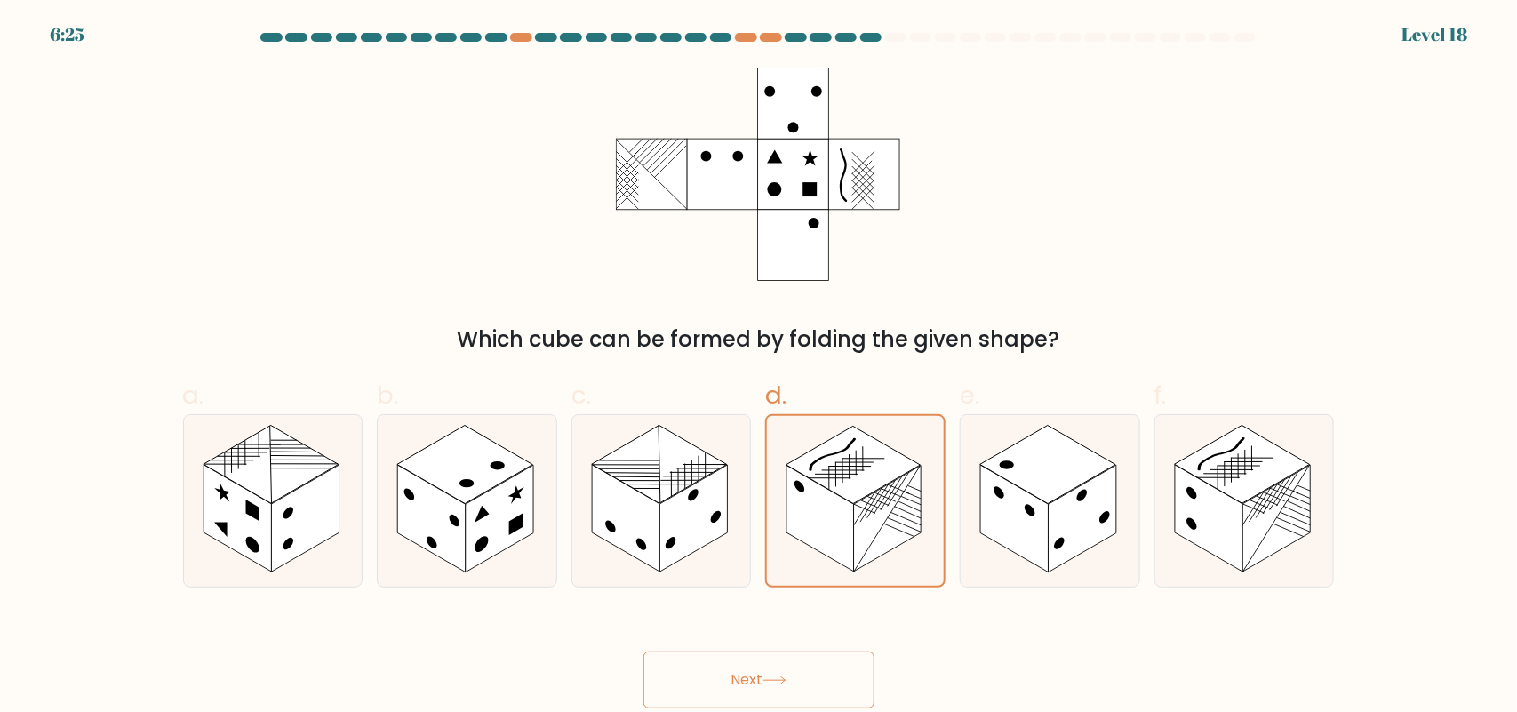
click at [749, 690] on button "Next" at bounding box center [759, 680] width 231 height 57
click at [749, 689] on button "Next" at bounding box center [759, 680] width 231 height 57
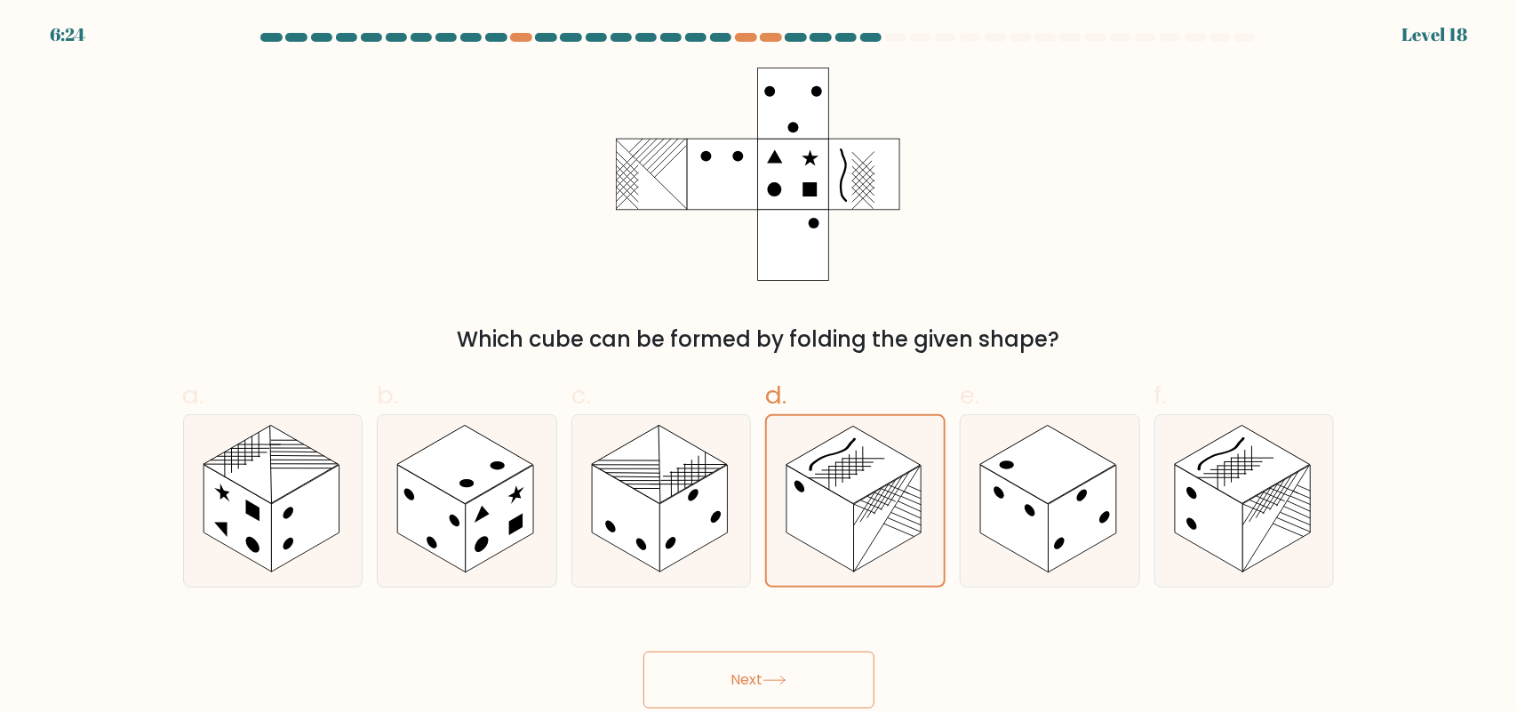
click at [749, 689] on button "Next" at bounding box center [759, 680] width 231 height 57
click at [749, 686] on button "Next" at bounding box center [759, 680] width 231 height 57
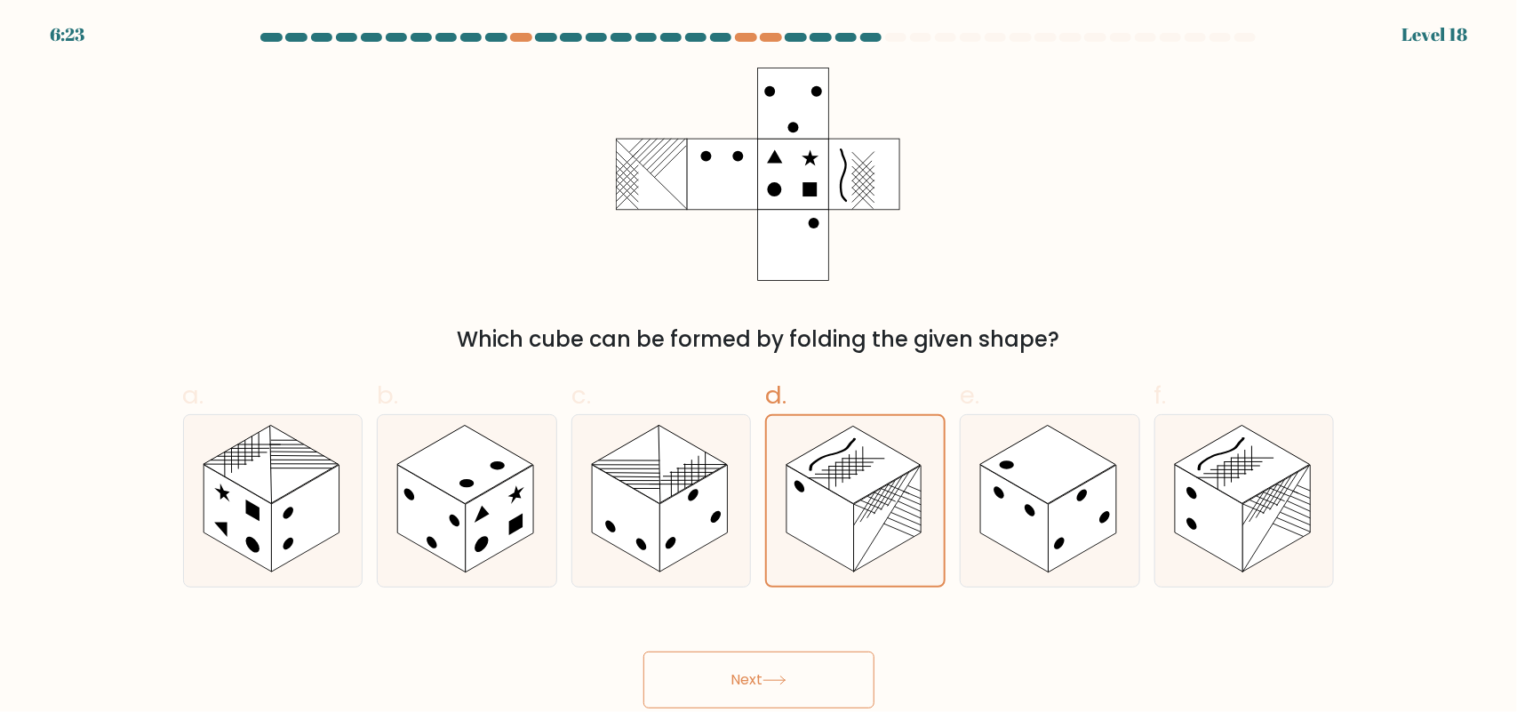
click at [749, 686] on button "Next" at bounding box center [759, 680] width 231 height 57
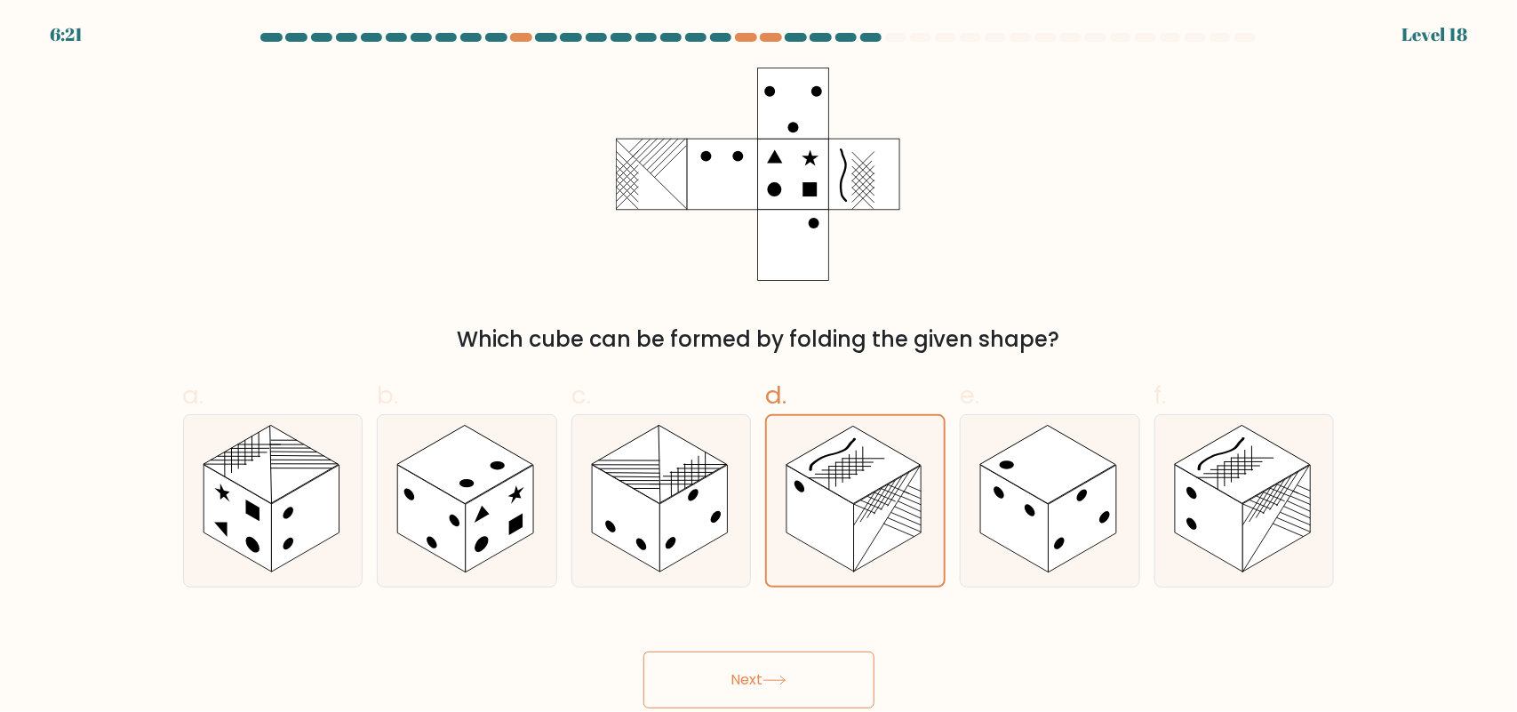
click at [749, 686] on button "Next" at bounding box center [759, 680] width 231 height 57
click at [778, 677] on icon at bounding box center [775, 681] width 24 height 10
click at [776, 676] on icon at bounding box center [775, 681] width 24 height 10
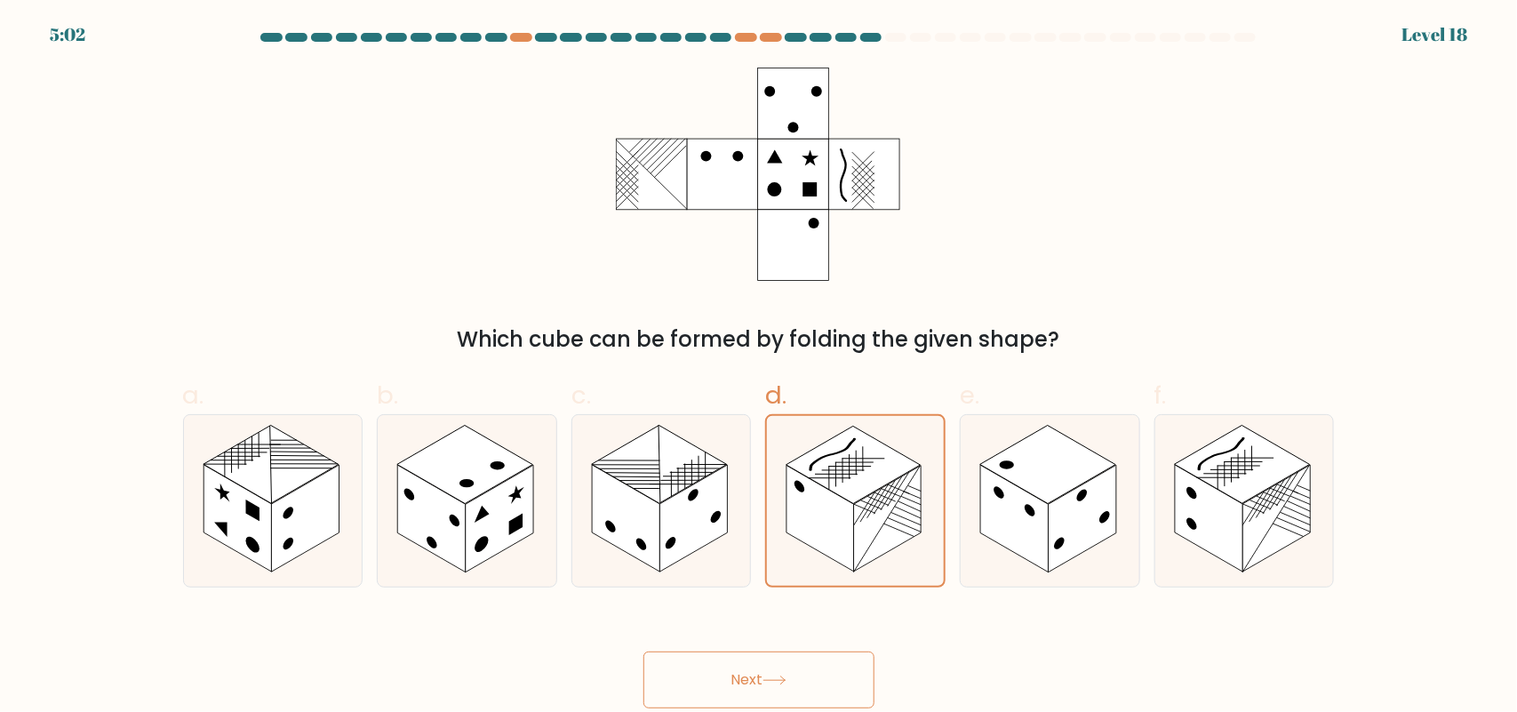
click at [1303, 683] on div "Next" at bounding box center [758, 659] width 1173 height 100
click at [1250, 49] on form at bounding box center [758, 371] width 1517 height 676
click at [739, 680] on button "Next" at bounding box center [759, 680] width 231 height 57
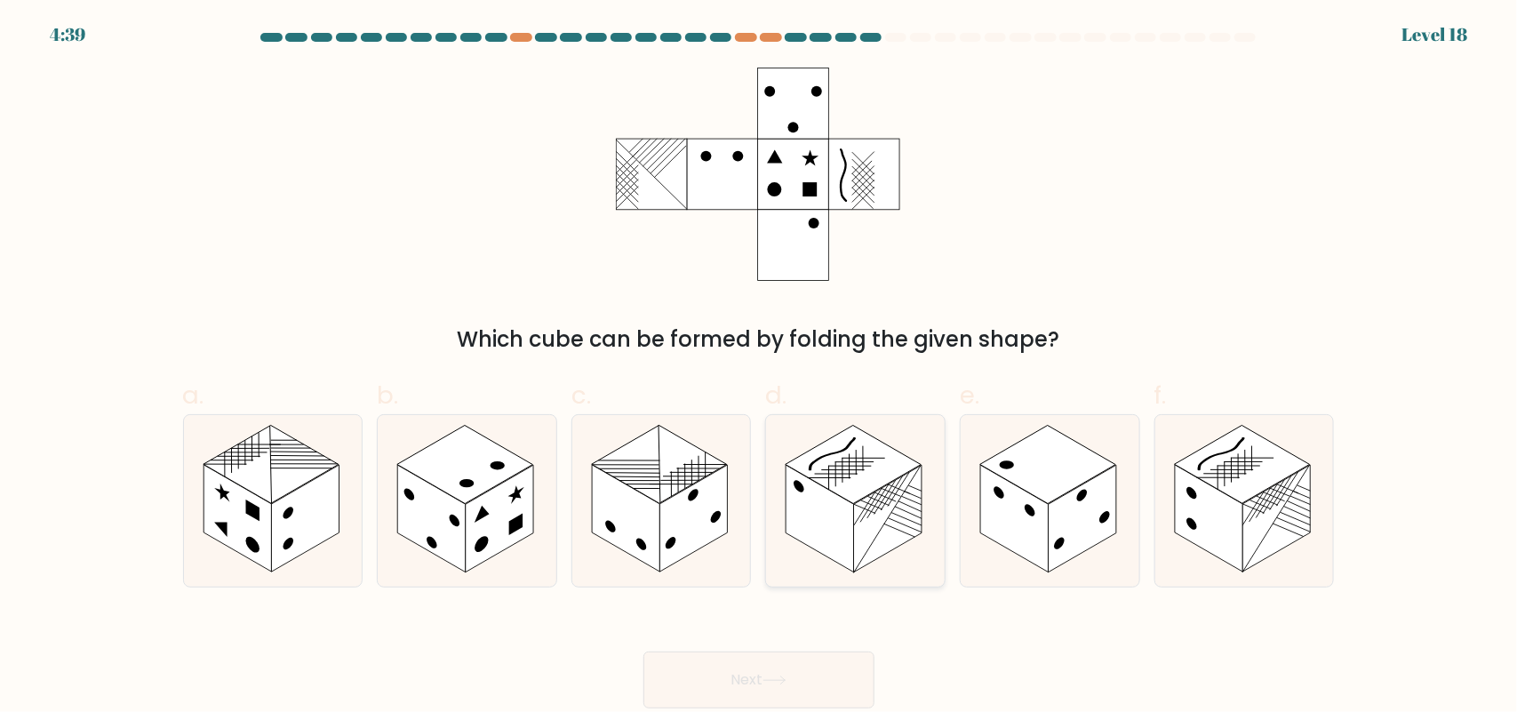
click at [847, 485] on rect at bounding box center [854, 464] width 136 height 78
click at [760, 368] on input "d." at bounding box center [759, 362] width 1 height 12
radio input "true"
click at [820, 663] on button "Next" at bounding box center [759, 680] width 231 height 57
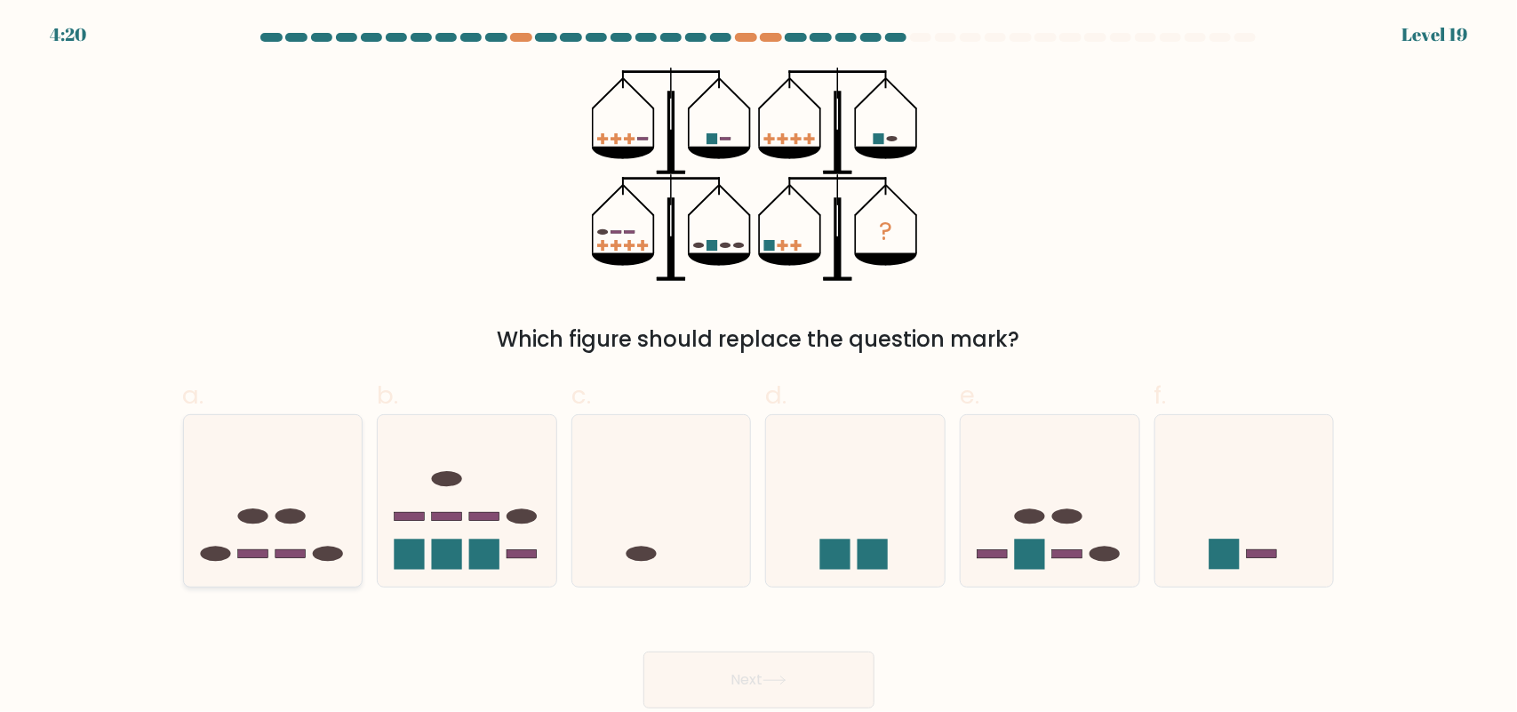
click at [259, 508] on icon at bounding box center [273, 501] width 179 height 148
click at [759, 368] on input "a." at bounding box center [759, 362] width 1 height 12
radio input "true"
click at [707, 662] on button "Next" at bounding box center [759, 680] width 231 height 57
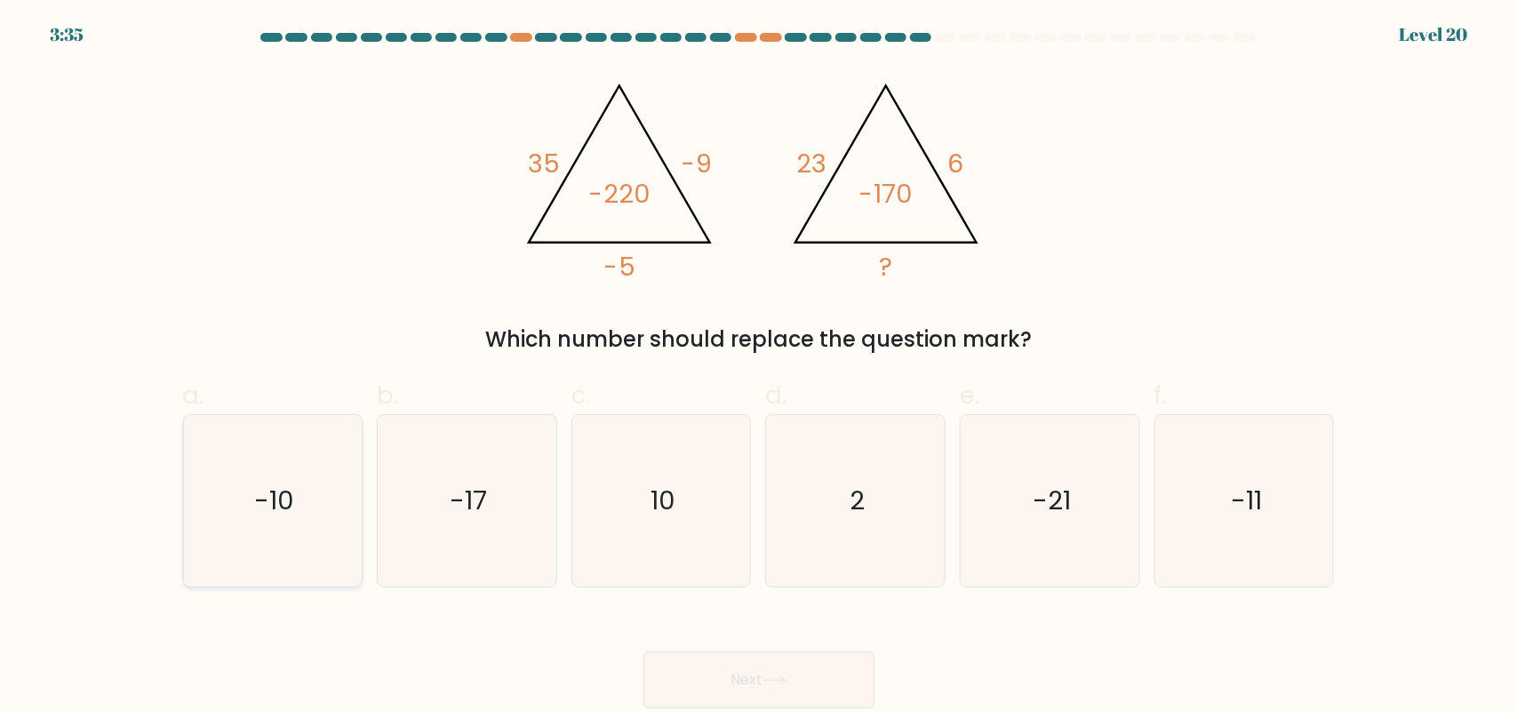
click at [308, 493] on icon "-10" at bounding box center [273, 501] width 172 height 172
click at [759, 368] on input "a. -10" at bounding box center [759, 362] width 1 height 12
radio input "true"
click at [760, 665] on button "Next" at bounding box center [759, 680] width 231 height 57
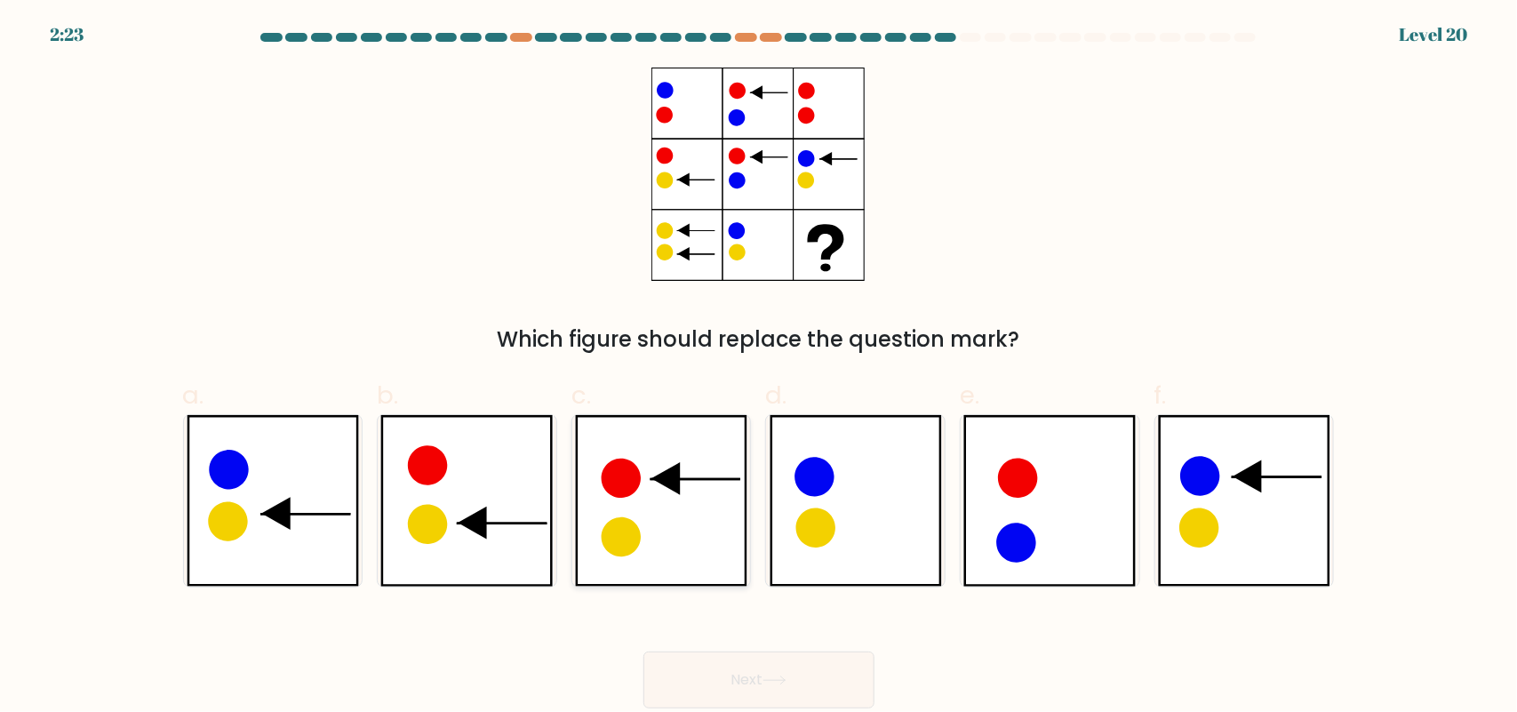
click at [696, 465] on icon at bounding box center [661, 501] width 172 height 172
click at [759, 368] on input "c." at bounding box center [759, 362] width 1 height 12
radio input "true"
click at [791, 687] on button "Next" at bounding box center [759, 680] width 231 height 57
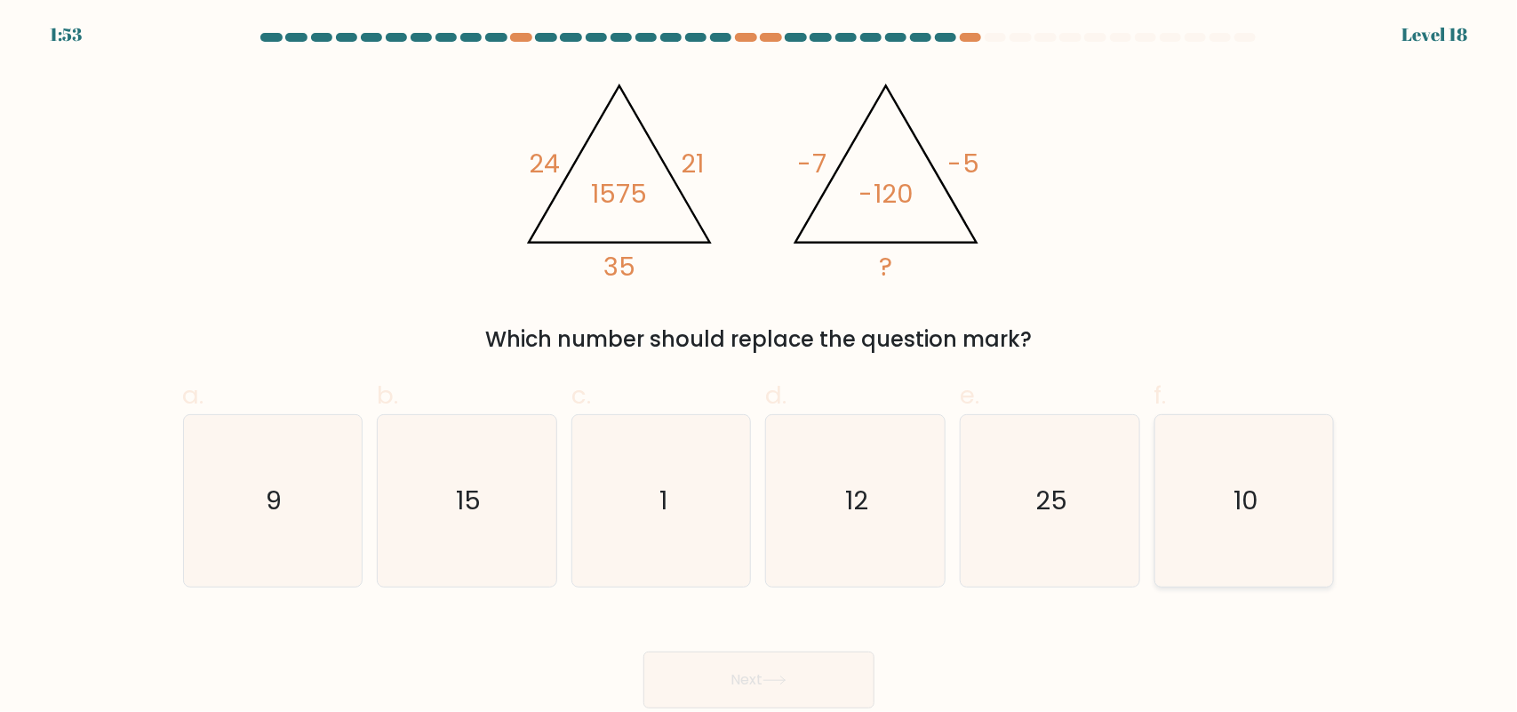
click at [1281, 493] on icon "10" at bounding box center [1245, 501] width 172 height 172
click at [760, 368] on input "f. 10" at bounding box center [759, 362] width 1 height 12
radio input "true"
click at [811, 681] on button "Next" at bounding box center [759, 680] width 231 height 57
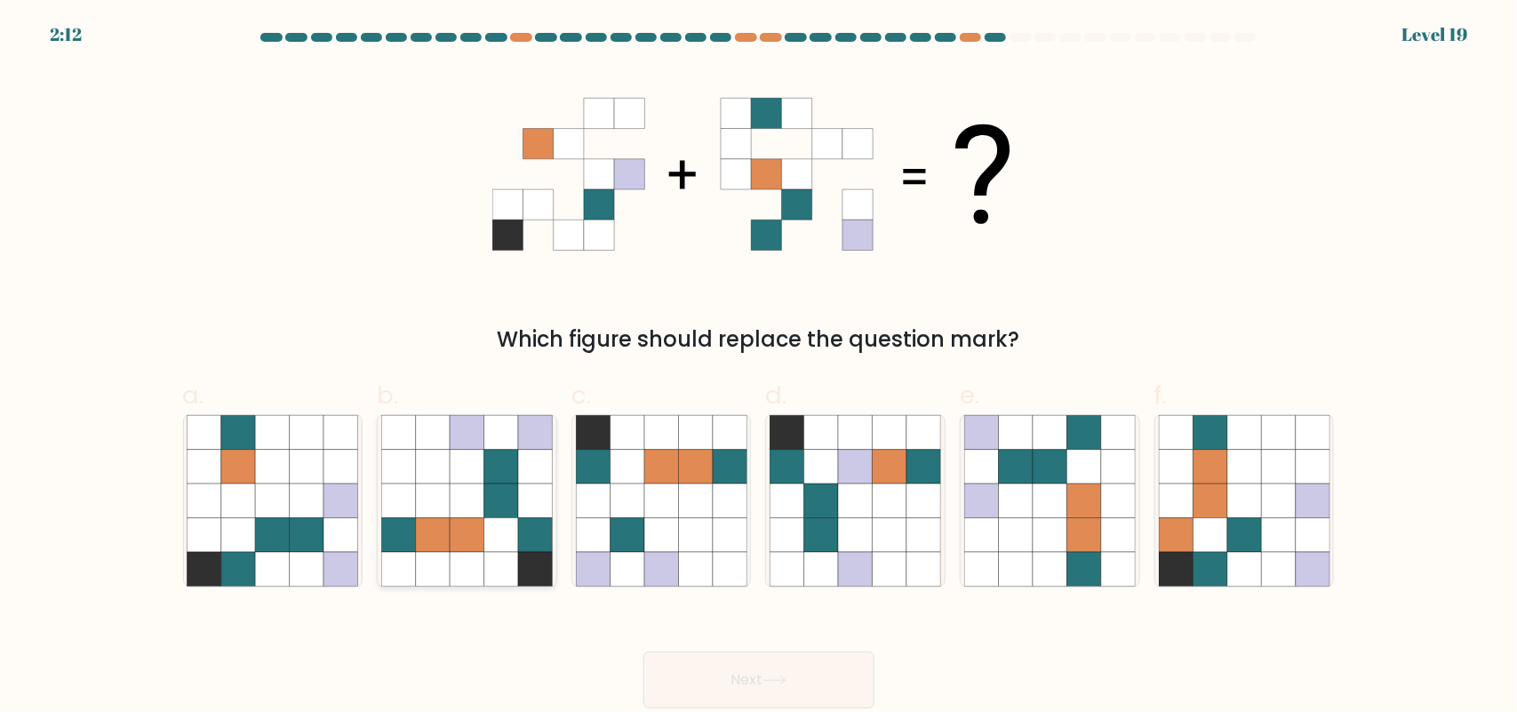
click at [460, 508] on icon at bounding box center [467, 501] width 34 height 34
click at [759, 368] on input "b." at bounding box center [759, 362] width 1 height 12
radio input "true"
click at [740, 685] on button "Next" at bounding box center [759, 680] width 231 height 57
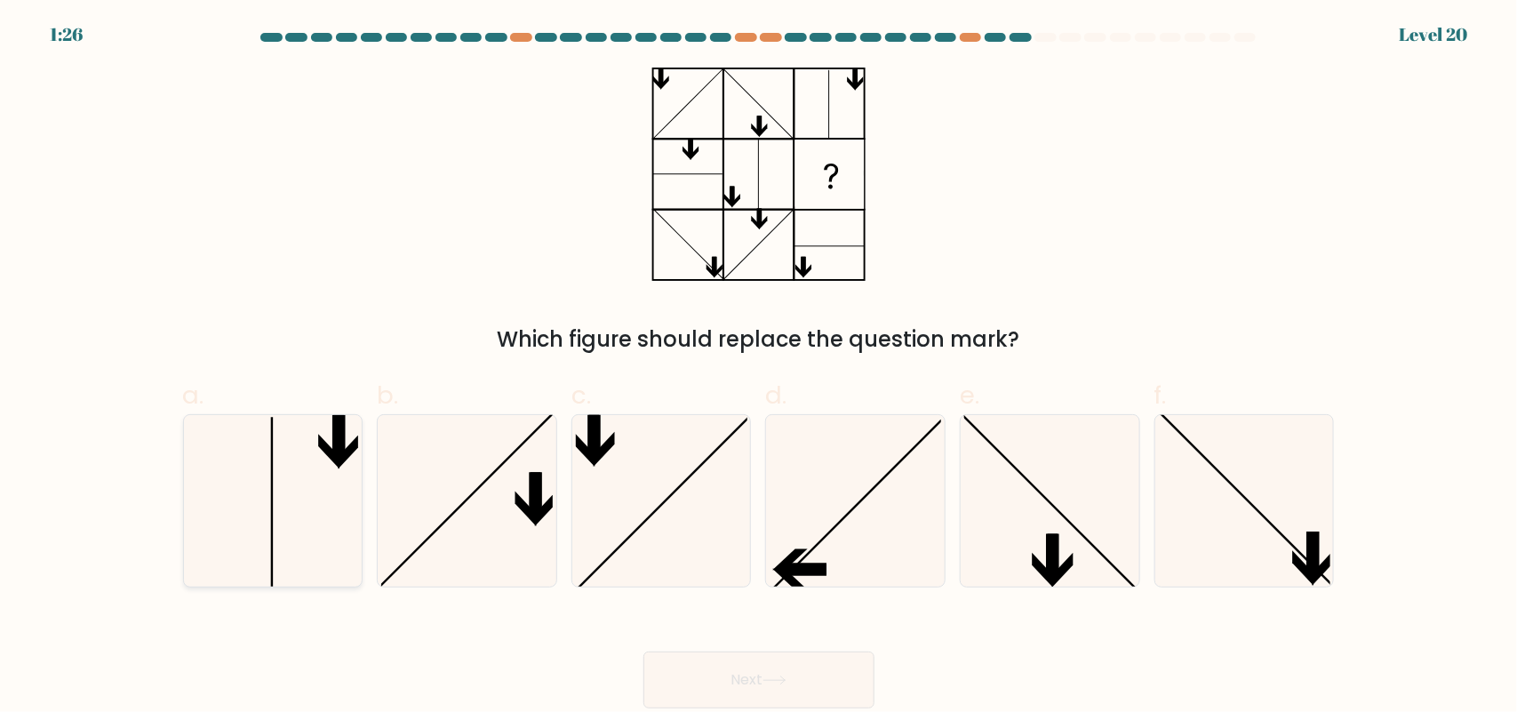
click at [327, 503] on icon at bounding box center [273, 501] width 172 height 172
click at [759, 368] on input "a." at bounding box center [759, 362] width 1 height 12
radio input "true"
click at [798, 680] on button "Next" at bounding box center [759, 680] width 231 height 57
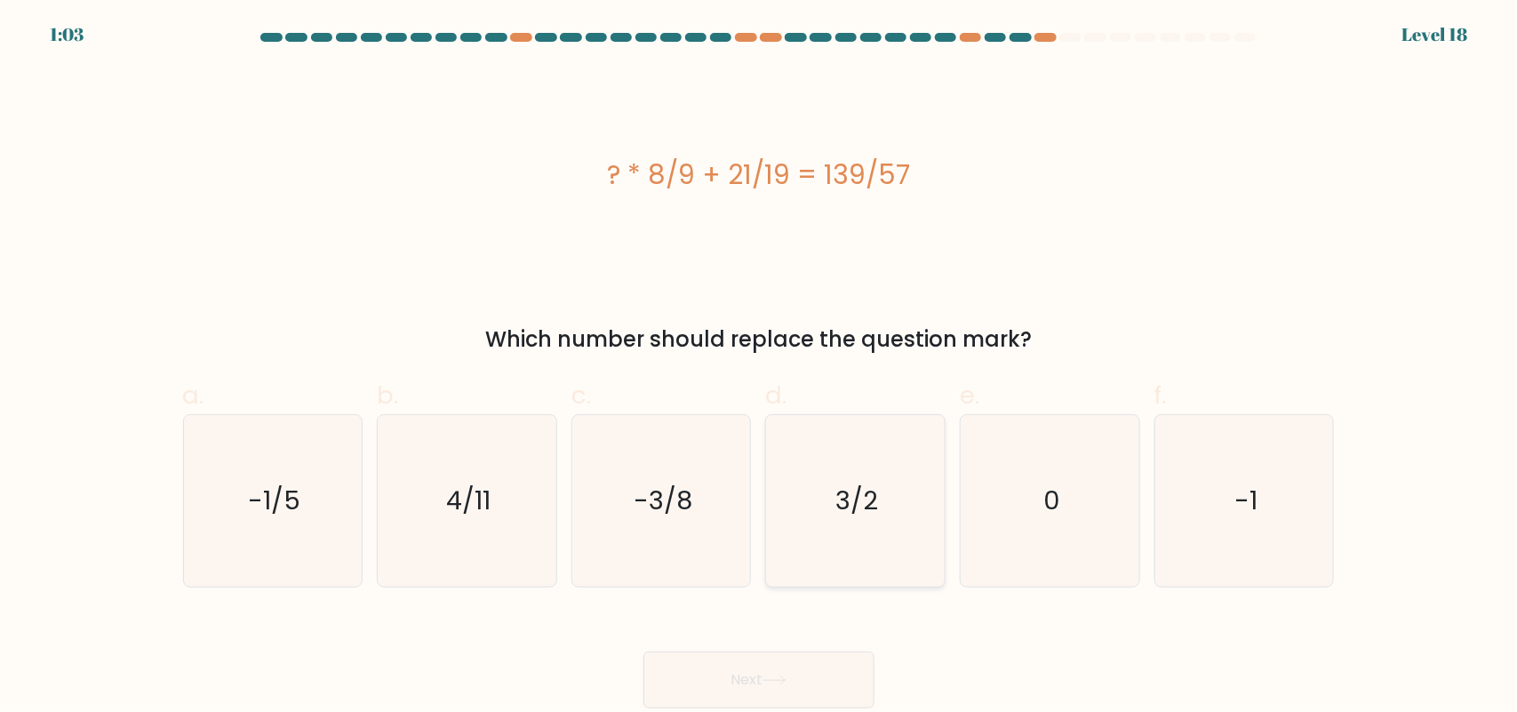
click at [796, 463] on icon "3/2" at bounding box center [856, 501] width 172 height 172
click at [760, 368] on input "d. 3/2" at bounding box center [759, 362] width 1 height 12
radio input "true"
click at [783, 676] on icon at bounding box center [775, 681] width 24 height 10
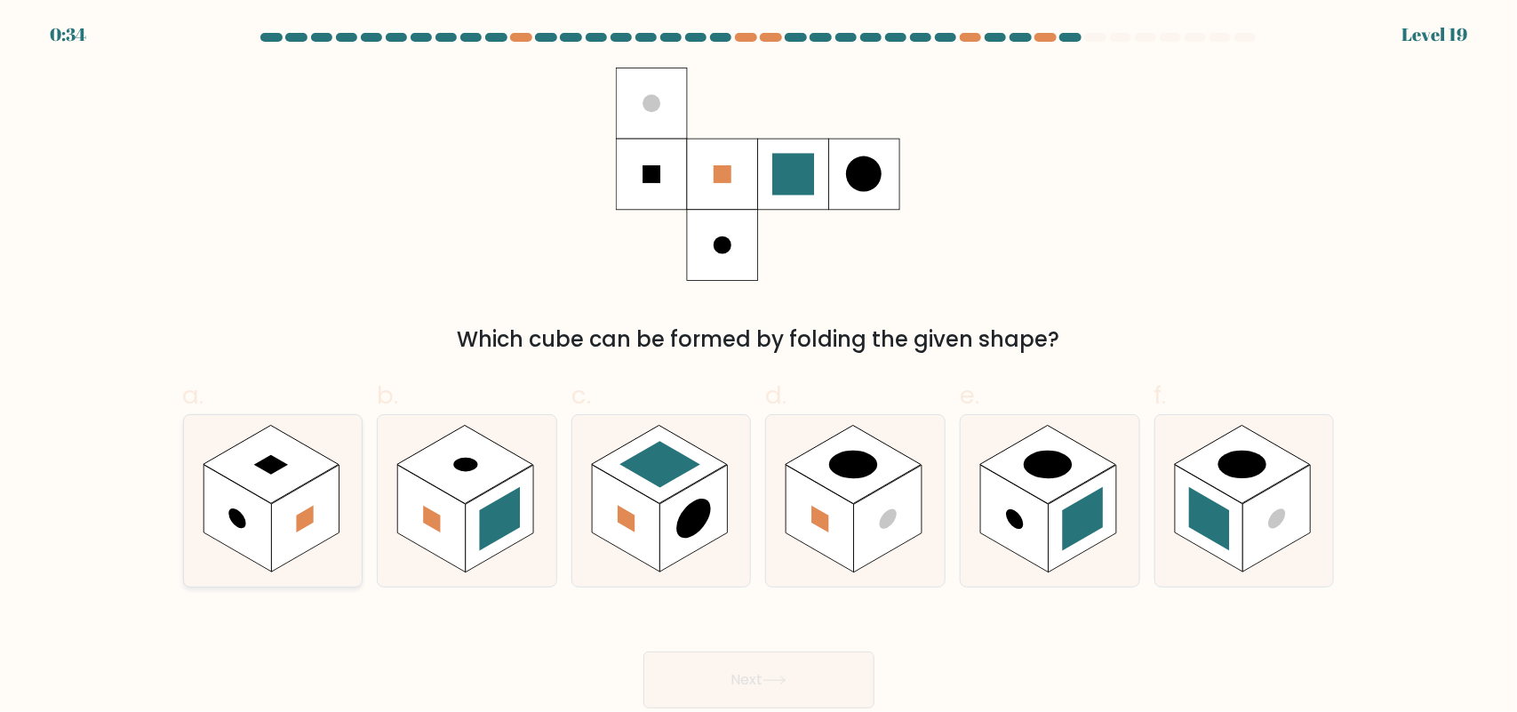
click at [265, 518] on rect at bounding box center [238, 519] width 68 height 108
click at [759, 368] on input "a." at bounding box center [759, 362] width 1 height 12
radio input "true"
click at [727, 671] on button "Next" at bounding box center [759, 680] width 231 height 57
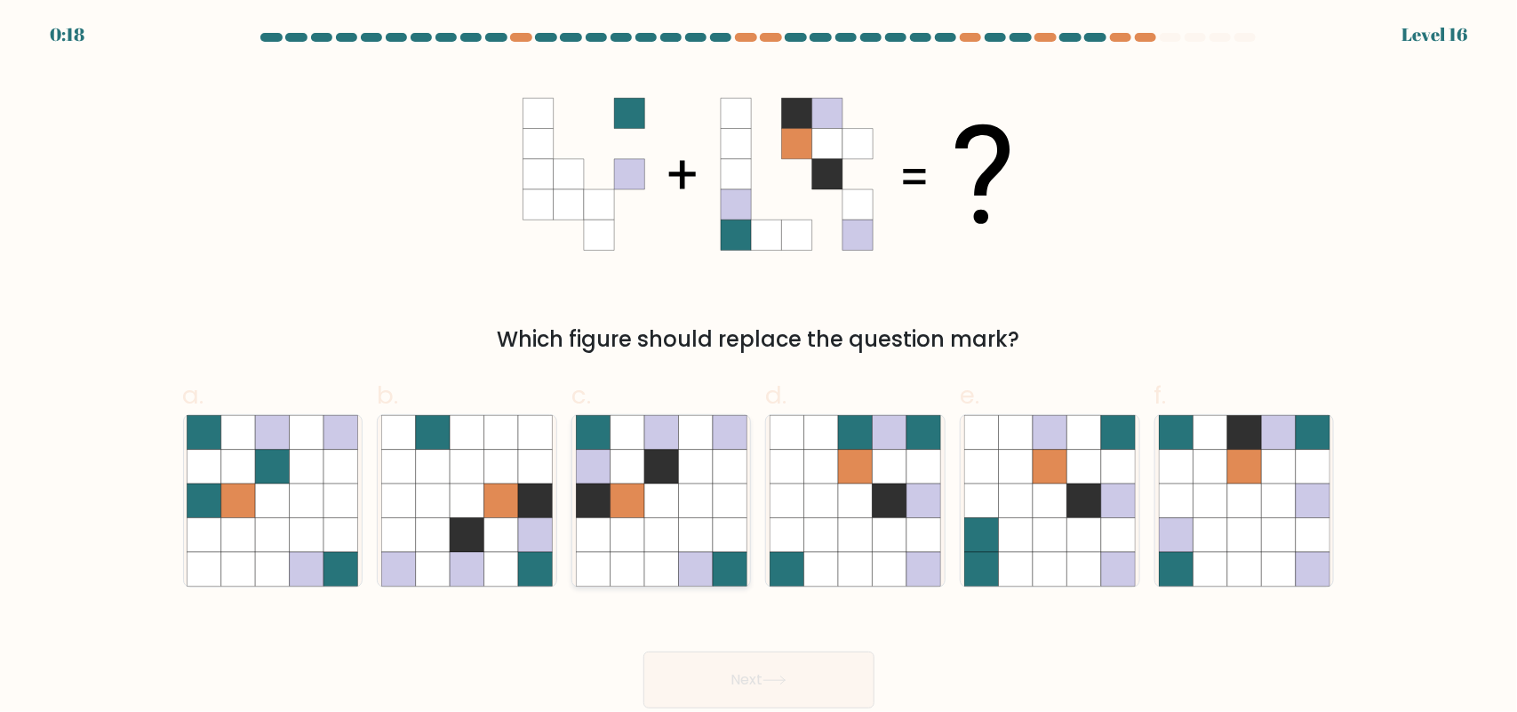
click at [704, 492] on icon at bounding box center [695, 501] width 34 height 34
click at [759, 368] on input "c." at bounding box center [759, 362] width 1 height 12
radio input "true"
click at [709, 668] on button "Next" at bounding box center [759, 680] width 231 height 57
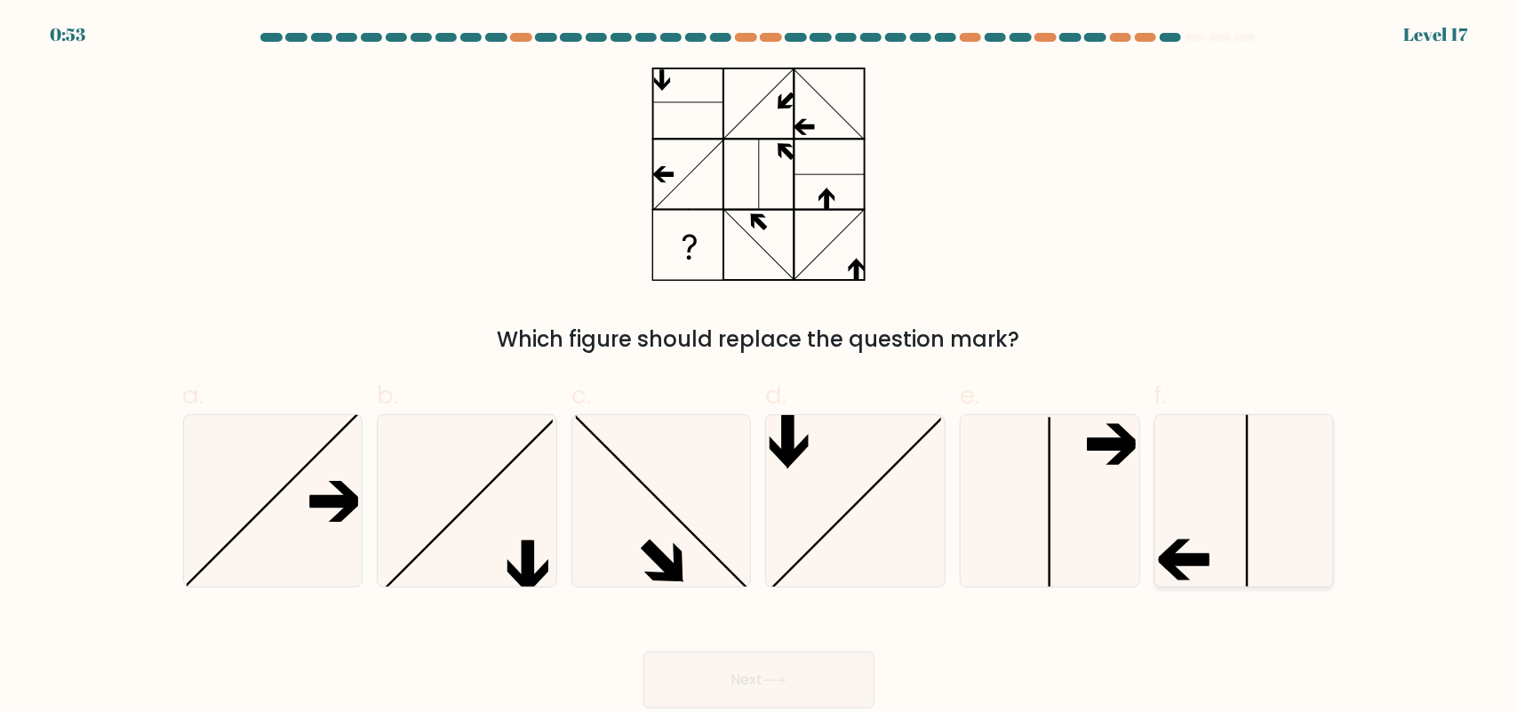
click at [1180, 491] on icon at bounding box center [1245, 501] width 172 height 172
click at [760, 368] on input "f." at bounding box center [759, 362] width 1 height 12
radio input "true"
click at [765, 674] on button "Next" at bounding box center [759, 680] width 231 height 57
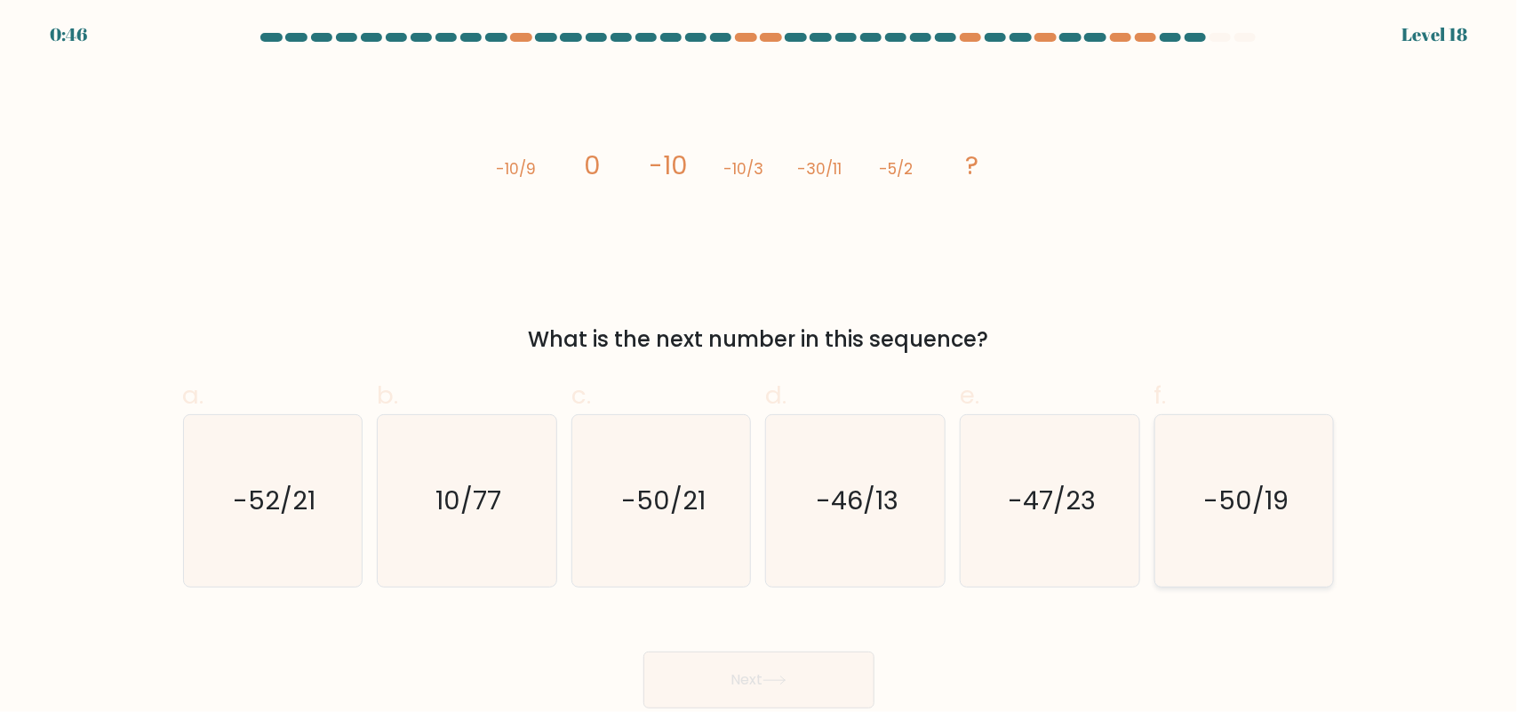
click at [1264, 453] on icon "-50/19" at bounding box center [1245, 501] width 172 height 172
click at [760, 368] on input "f. -50/19" at bounding box center [759, 362] width 1 height 12
radio input "true"
click at [722, 682] on button "Next" at bounding box center [759, 680] width 231 height 57
click at [747, 686] on button "Next" at bounding box center [759, 680] width 231 height 57
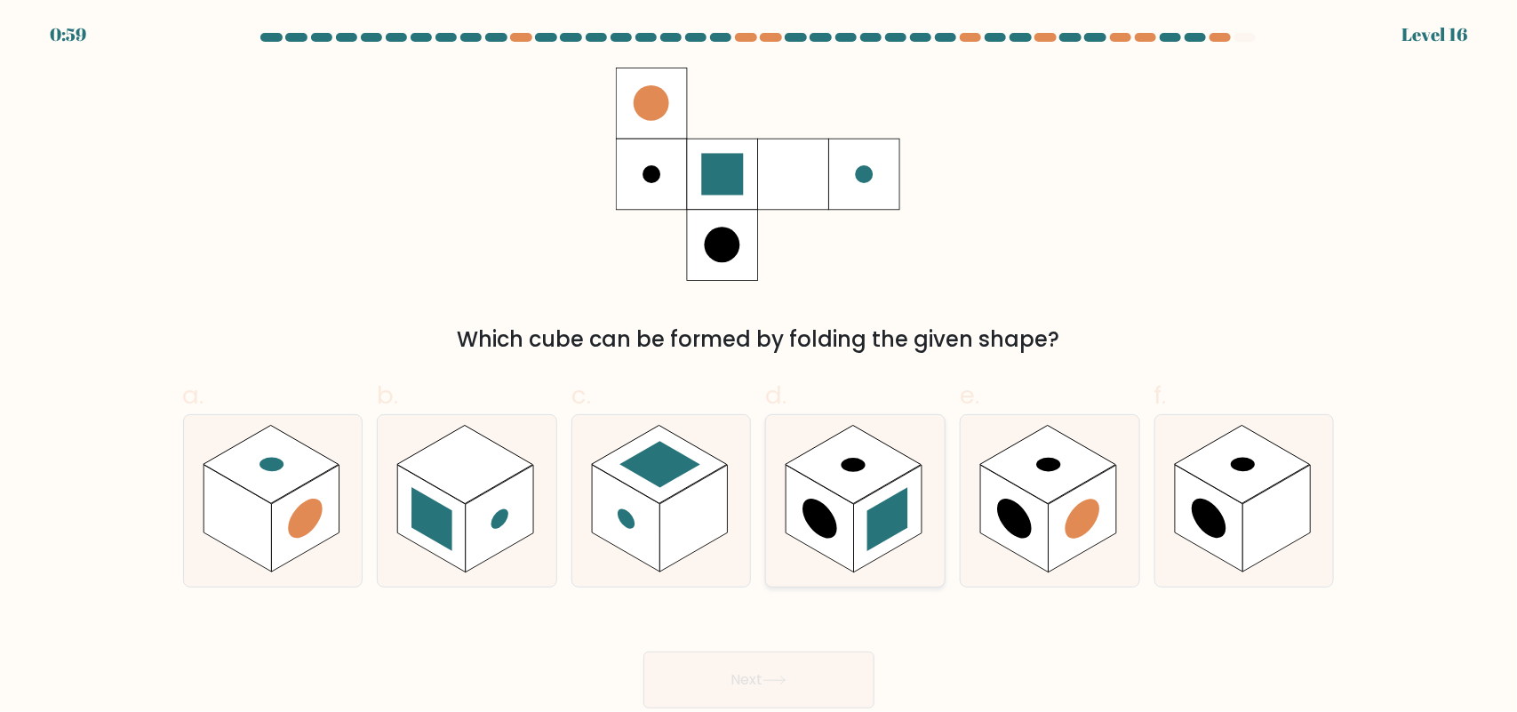
click at [823, 543] on rect at bounding box center [821, 519] width 68 height 108
click at [760, 368] on input "d." at bounding box center [759, 362] width 1 height 12
radio input "true"
click at [740, 659] on button "Next" at bounding box center [759, 680] width 231 height 57
